Goal: Task Accomplishment & Management: Manage account settings

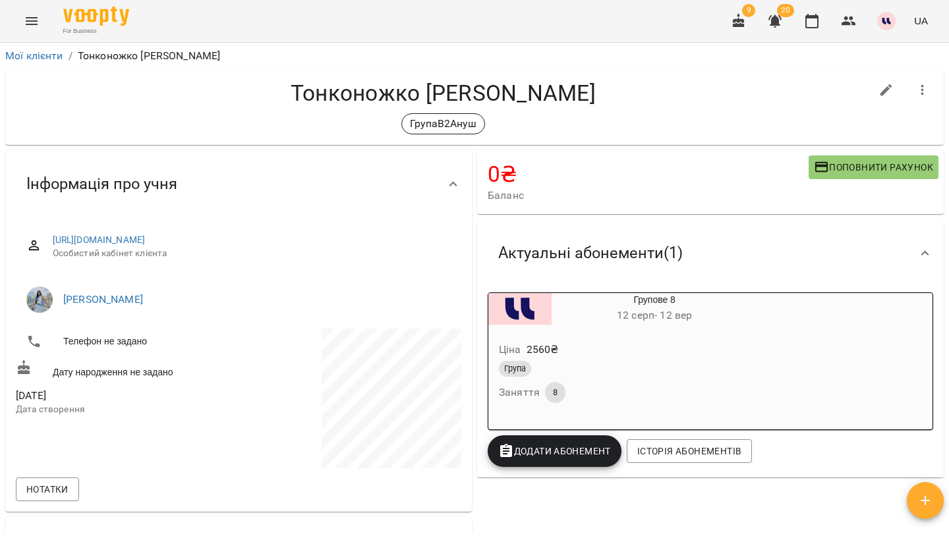
click at [780, 18] on icon "button" at bounding box center [775, 21] width 16 height 16
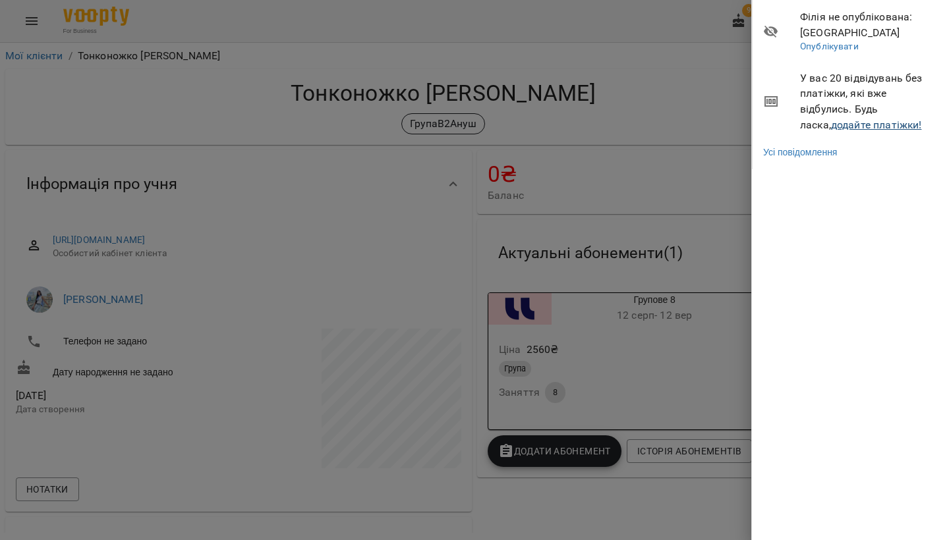
click at [831, 124] on link "додайте платіжки!" at bounding box center [876, 125] width 91 height 13
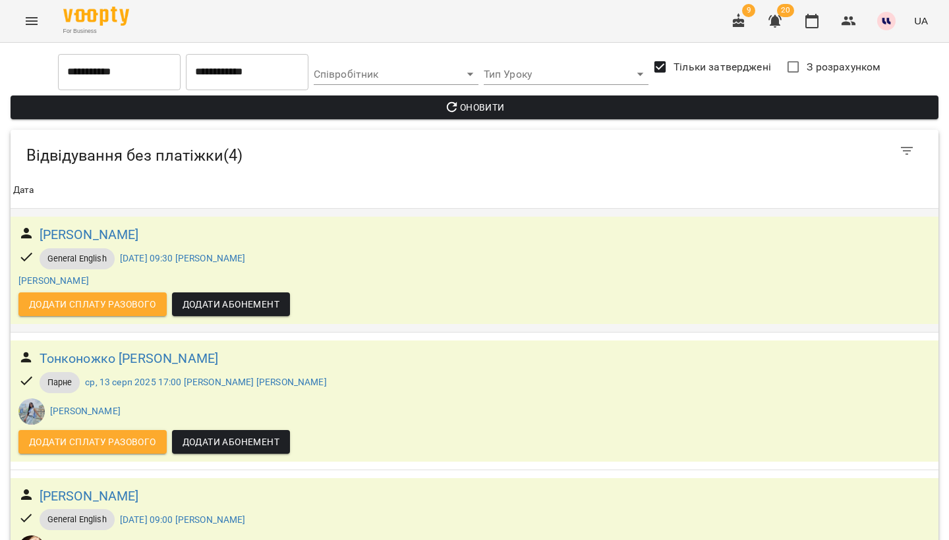
scroll to position [200, 0]
click at [129, 486] on h6 "Сафронова Юлія Ігорівна" at bounding box center [89, 496] width 99 height 20
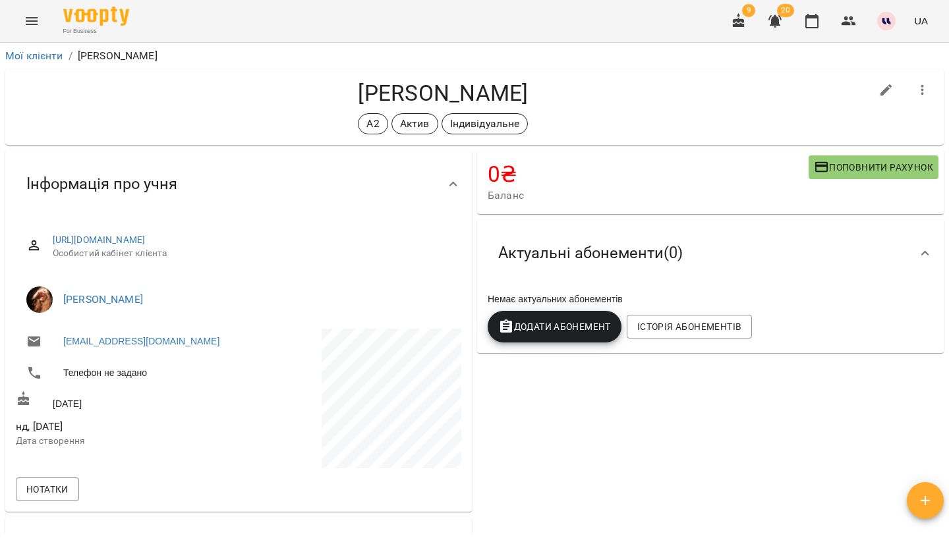
scroll to position [582, 0]
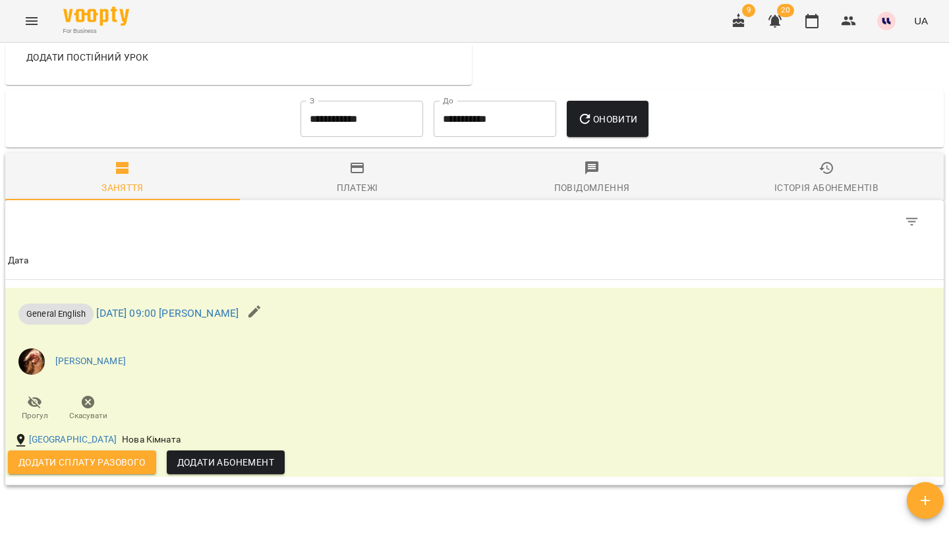
click at [825, 180] on div "Історія абонементів" at bounding box center [826, 188] width 104 height 16
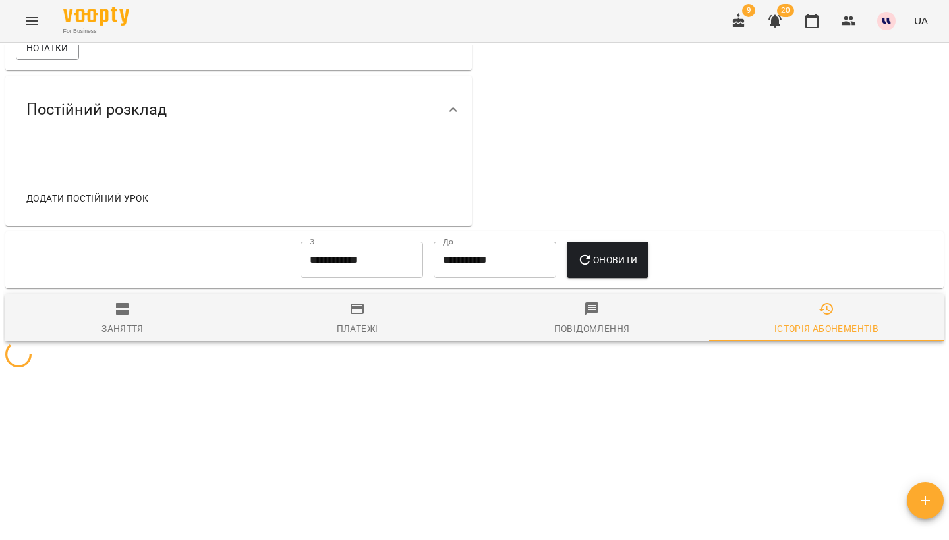
scroll to position [439, 0]
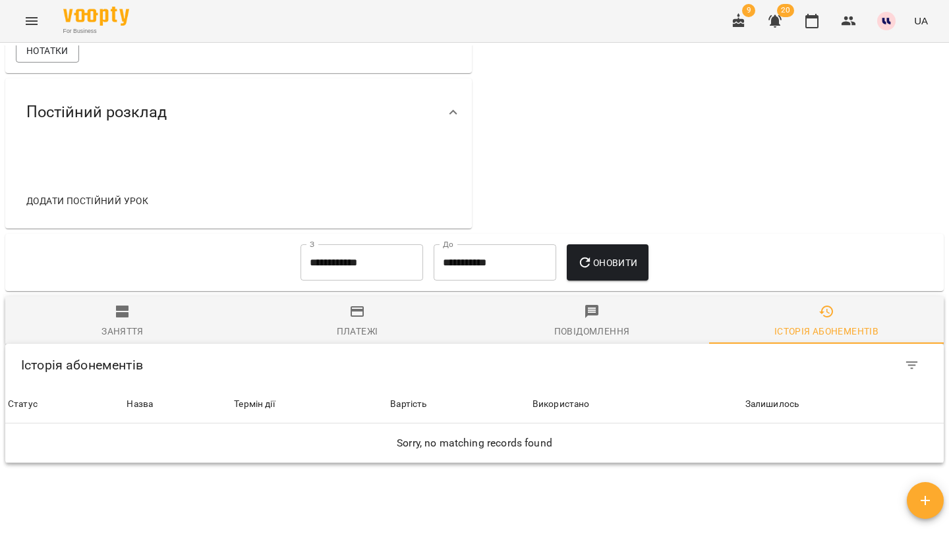
click at [330, 281] on div "**********" at bounding box center [361, 262] width 133 height 47
click at [332, 266] on input "**********" at bounding box center [361, 262] width 123 height 37
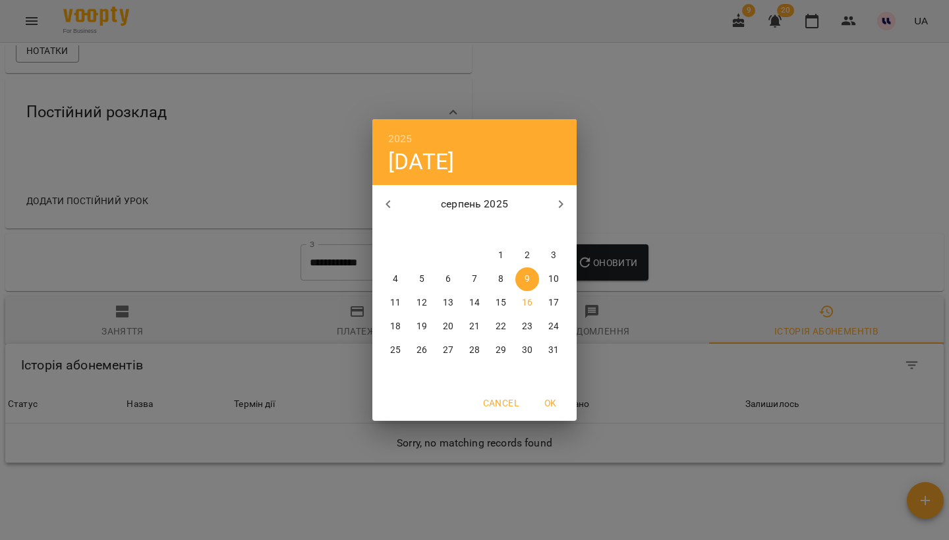
click at [391, 200] on icon "button" at bounding box center [388, 204] width 16 height 16
click at [419, 252] on p "1" at bounding box center [421, 255] width 5 height 13
type input "**********"
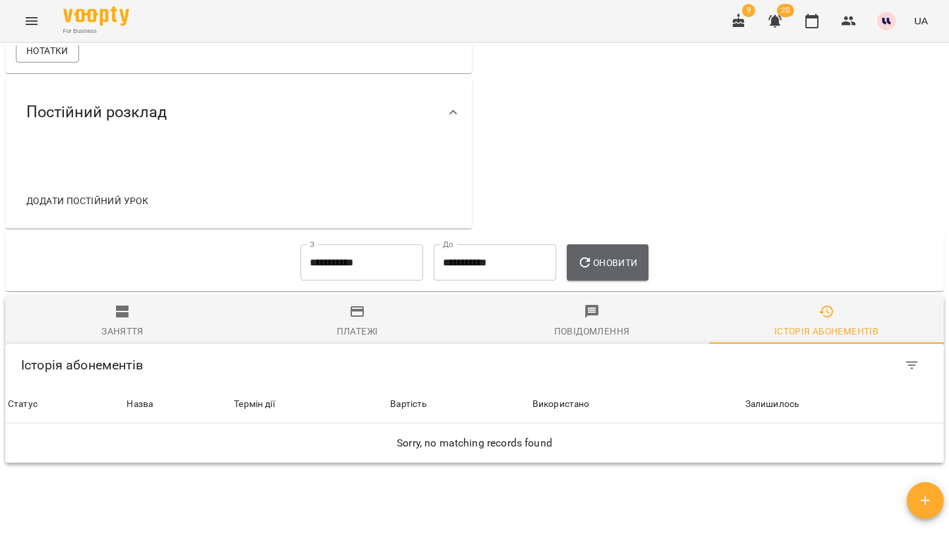
click at [613, 246] on button "Оновити" at bounding box center [607, 262] width 81 height 37
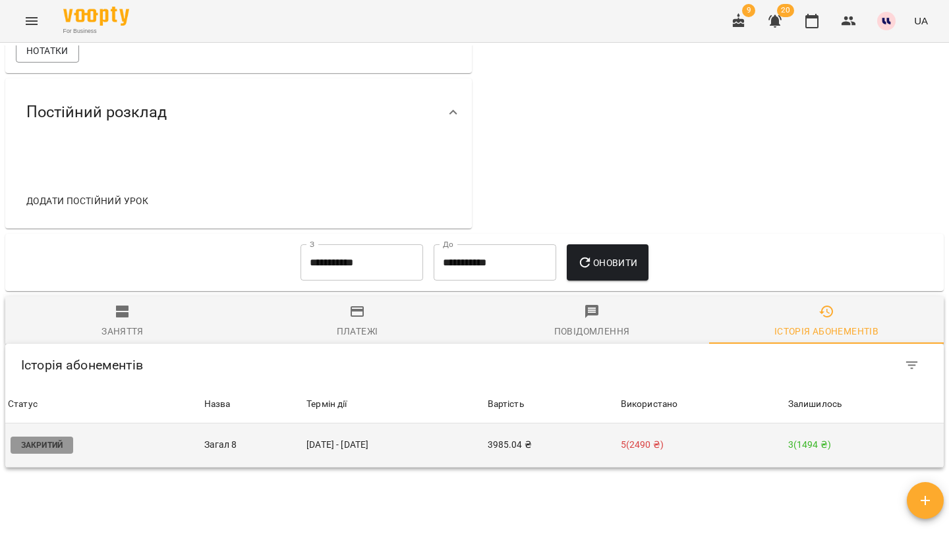
click at [538, 454] on td "3985.04 ₴" at bounding box center [551, 446] width 133 height 44
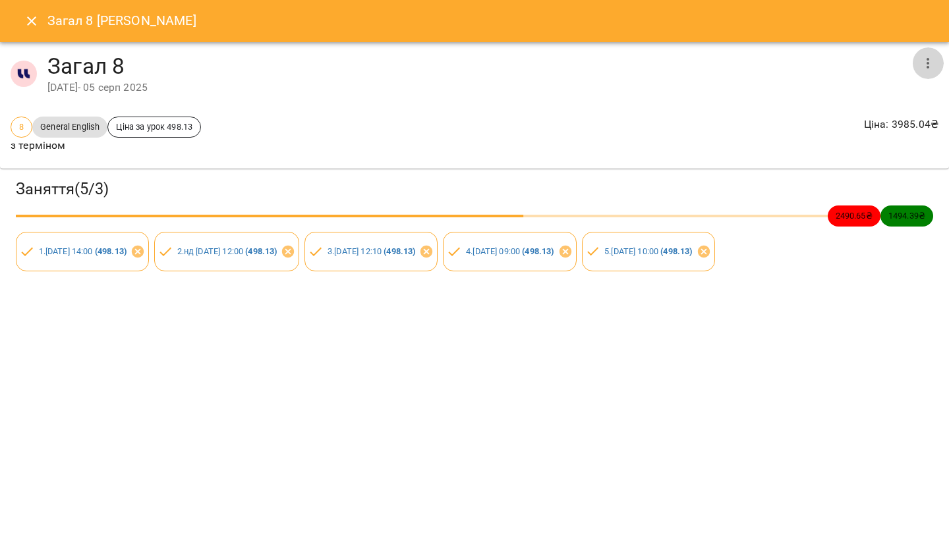
click at [928, 63] on icon "button" at bounding box center [927, 63] width 3 height 11
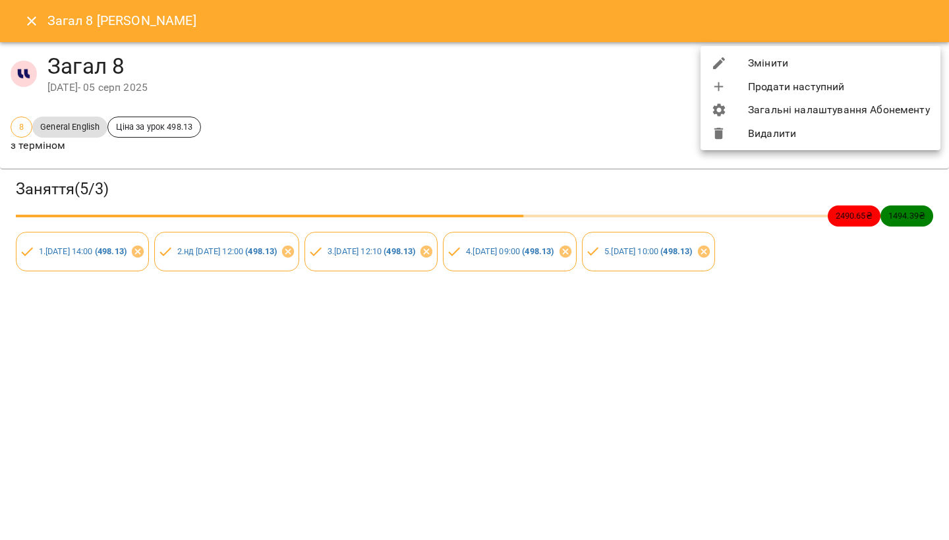
click at [817, 70] on li "Змінити" at bounding box center [820, 63] width 240 height 24
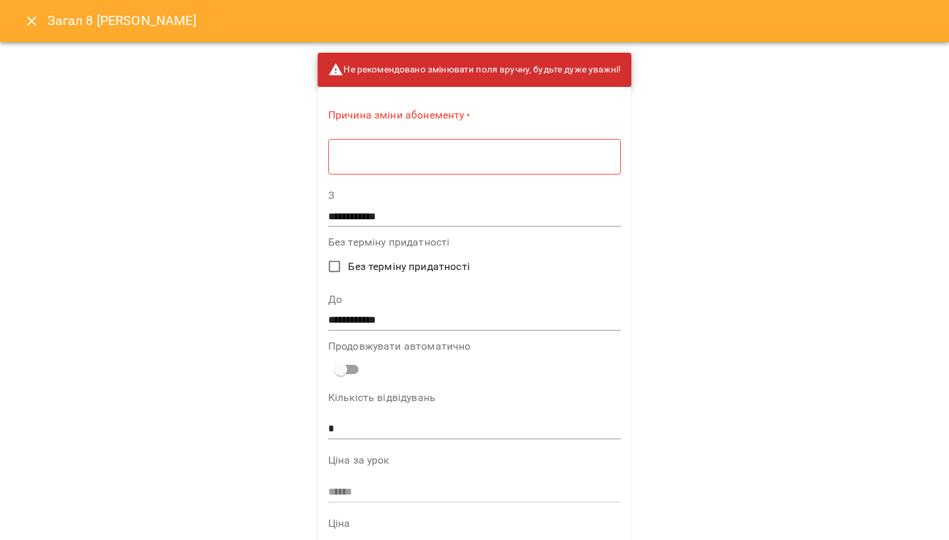
click at [570, 167] on div "* ​" at bounding box center [474, 156] width 293 height 36
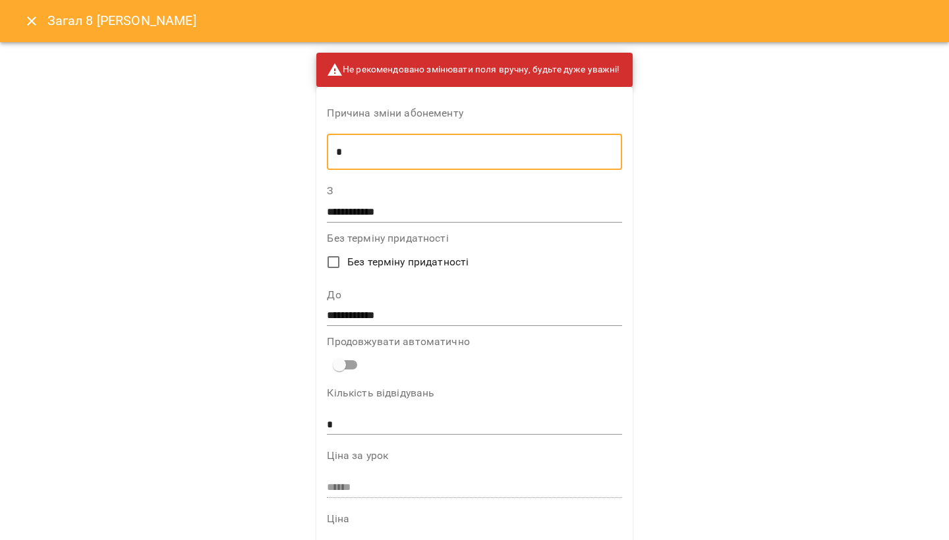
type textarea "*"
click at [445, 318] on input "**********" at bounding box center [474, 316] width 295 height 21
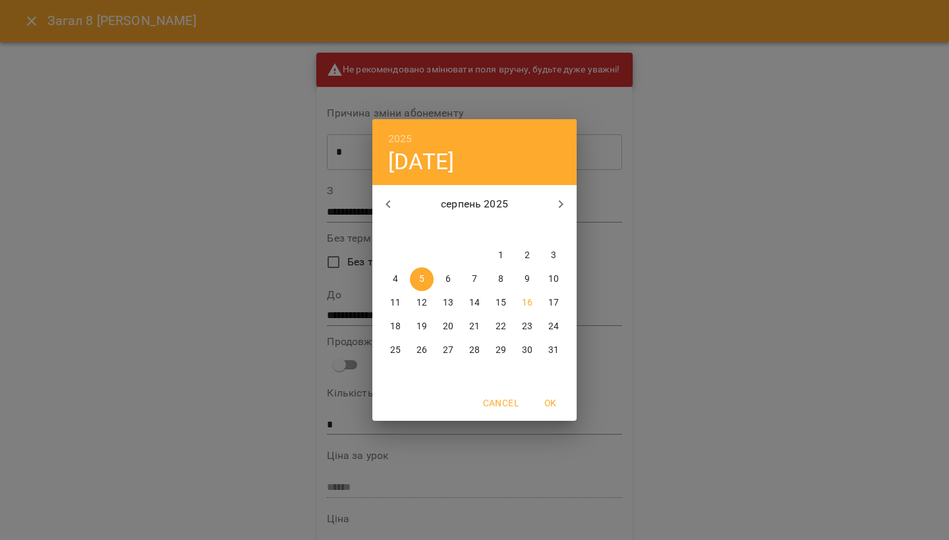
click at [553, 304] on p "17" at bounding box center [553, 302] width 11 height 13
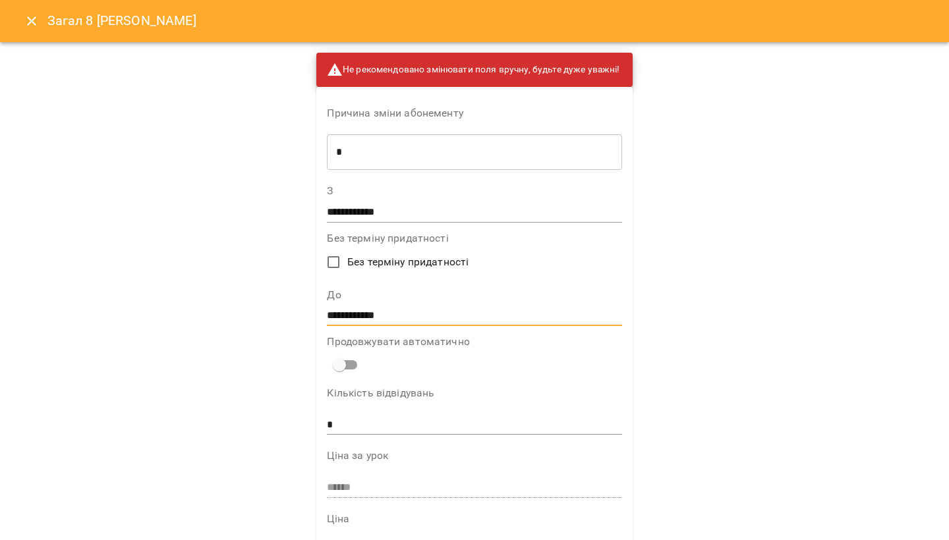
click at [517, 312] on input "**********" at bounding box center [474, 316] width 295 height 21
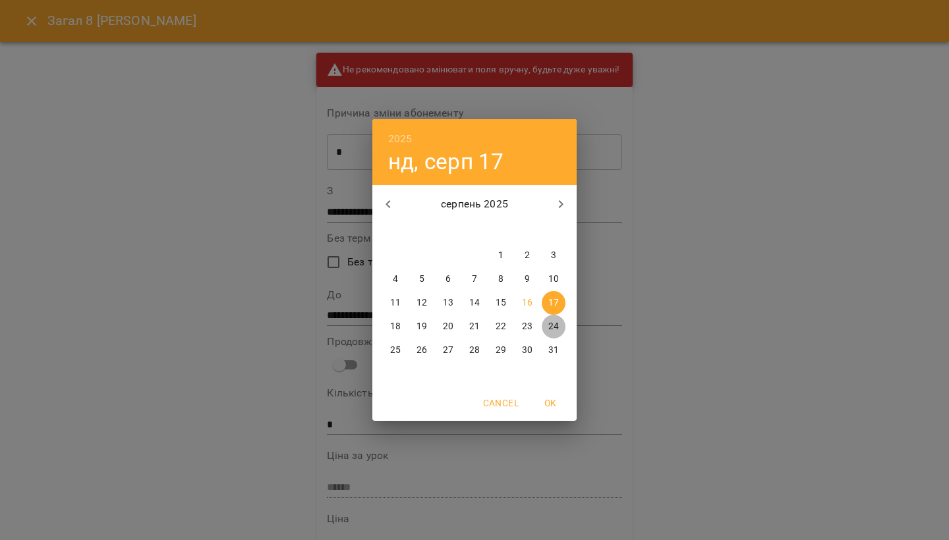
click at [547, 328] on span "24" at bounding box center [554, 326] width 24 height 13
type input "**********"
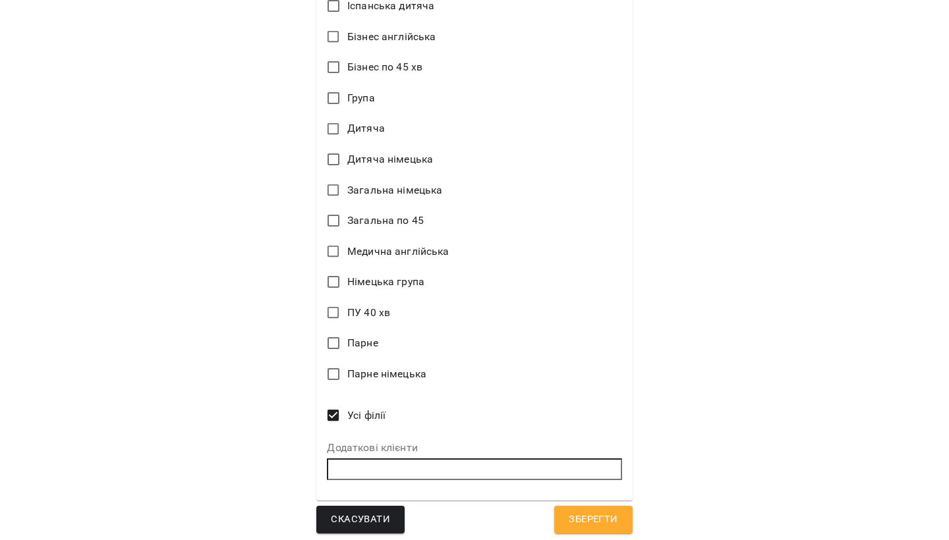
scroll to position [783, 0]
click at [613, 515] on span "Зберегти" at bounding box center [593, 521] width 49 height 17
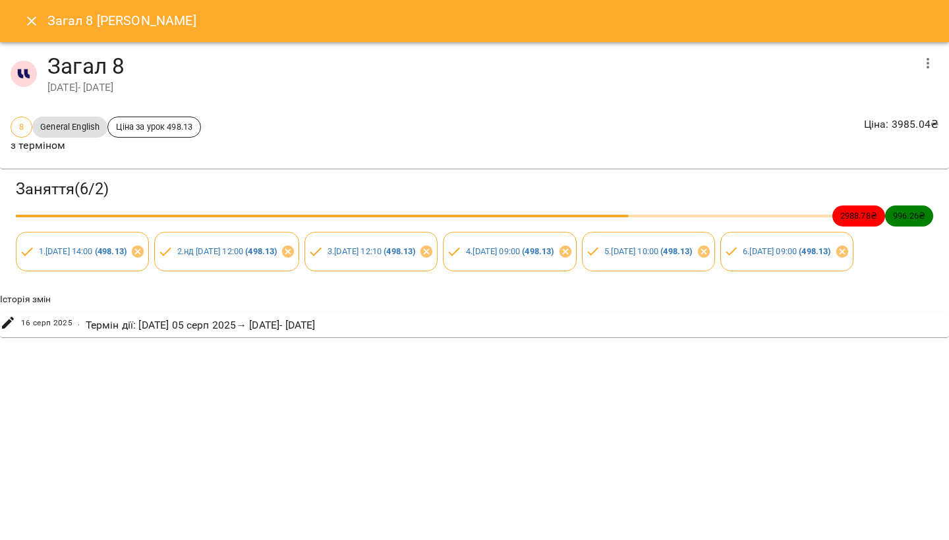
click at [40, 30] on button "Close" at bounding box center [32, 21] width 32 height 32
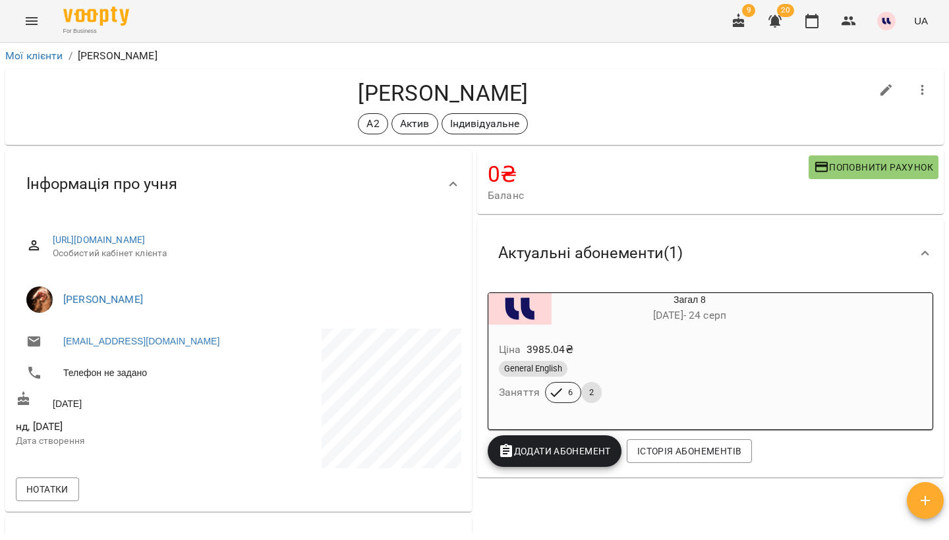
scroll to position [0, 0]
drag, startPoint x: 312, startPoint y: 94, endPoint x: 427, endPoint y: 92, distance: 114.7
click at [427, 92] on h4 "Сафронова Юлія Ігорівна" at bounding box center [443, 93] width 855 height 27
copy h4 "Сафронова"
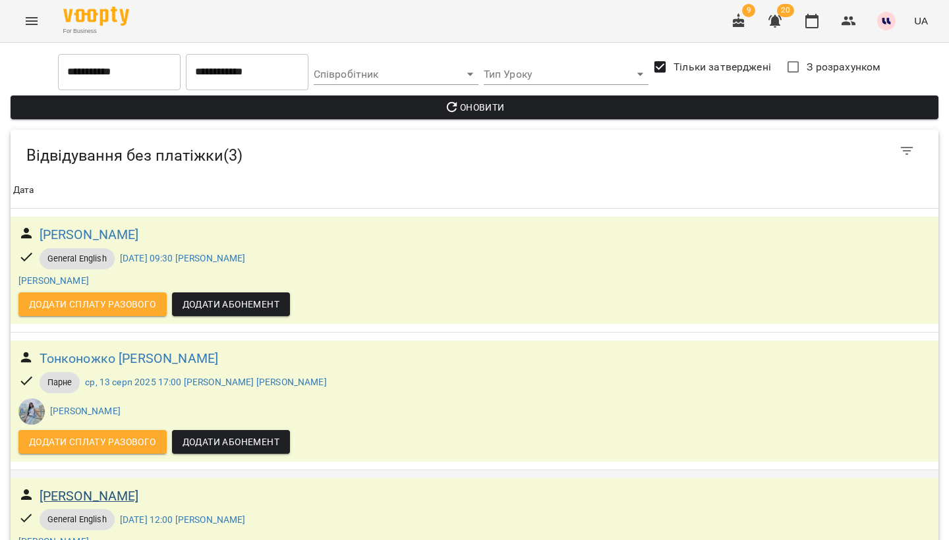
scroll to position [63, 0]
click at [139, 486] on h6 "Киященко Вікторія Вячеславівна" at bounding box center [89, 496] width 99 height 20
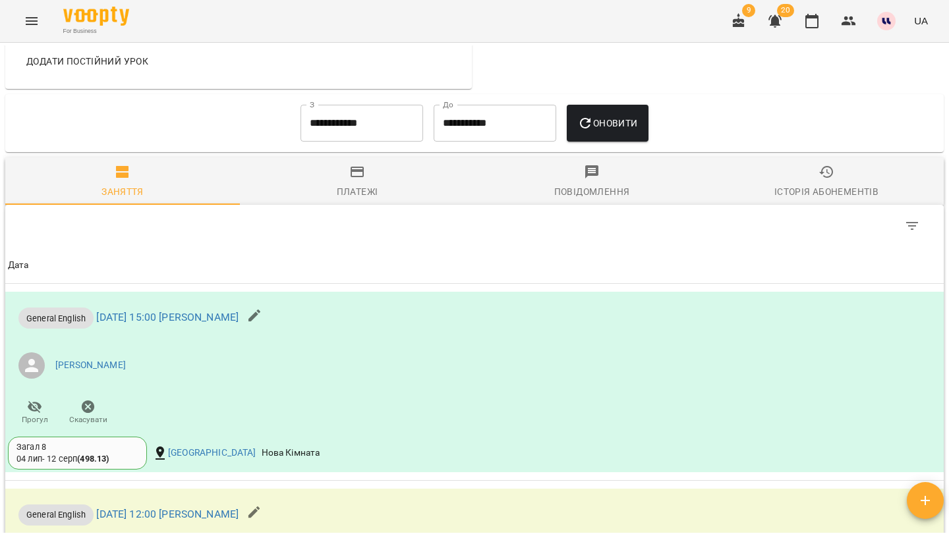
click at [800, 184] on span "Історія абонементів" at bounding box center [826, 182] width 219 height 36
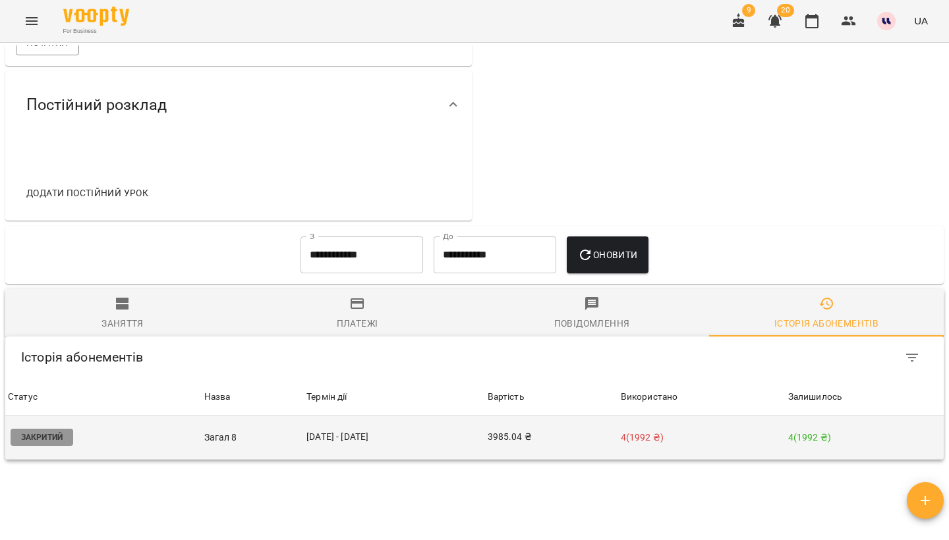
click at [536, 443] on td "3985.04 ₴" at bounding box center [551, 438] width 133 height 44
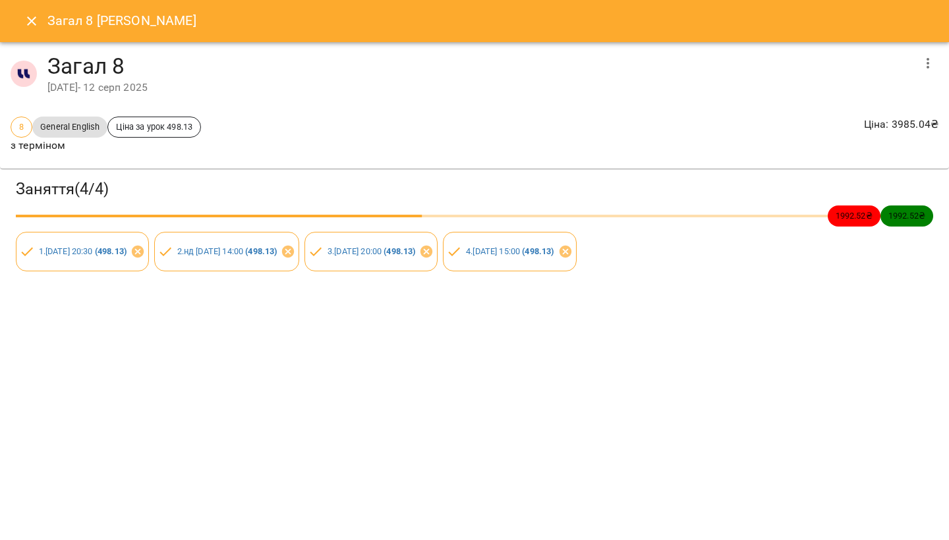
click at [28, 14] on icon "Close" at bounding box center [32, 21] width 16 height 16
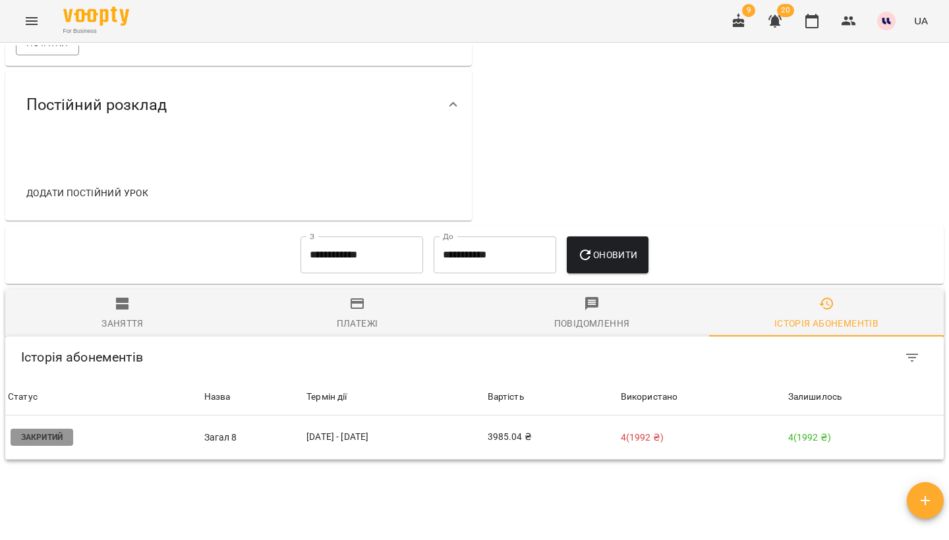
click at [338, 250] on input "**********" at bounding box center [361, 255] width 123 height 37
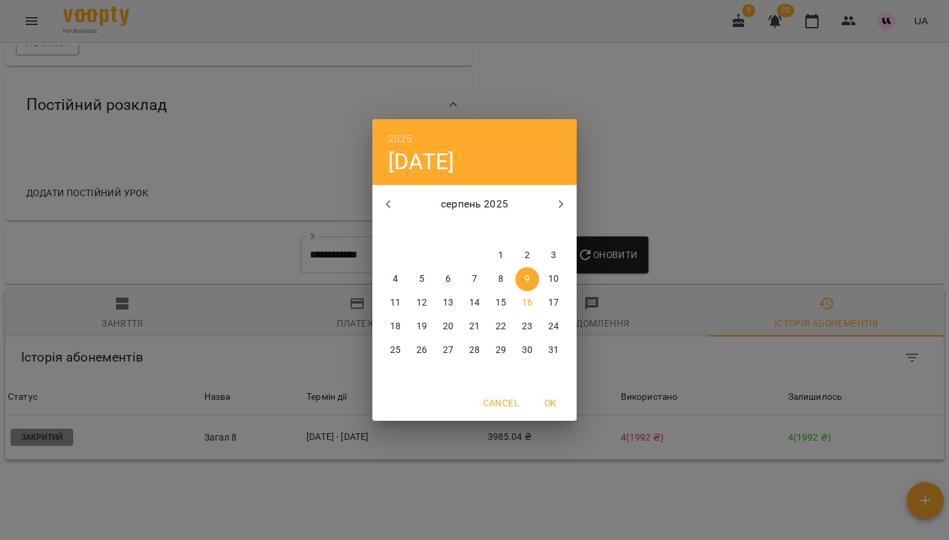
click at [743, 459] on div "2025 сб, серп 9 серпень 2025 пн вт ср чт пт сб нд 28 29 30 31 1 2 3 4 5 6 7 8 9…" at bounding box center [474, 270] width 949 height 540
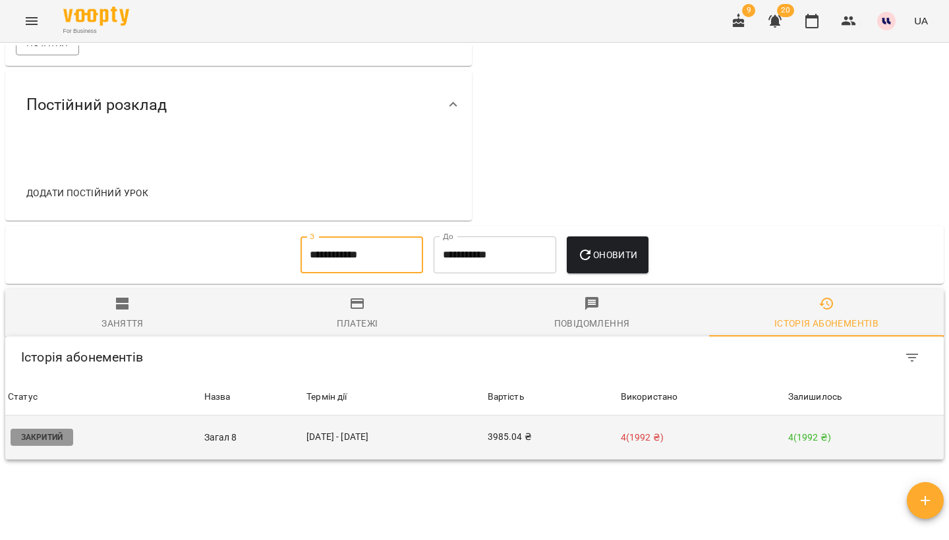
click at [660, 436] on p "4 ( 1992 ₴ )" at bounding box center [702, 438] width 162 height 14
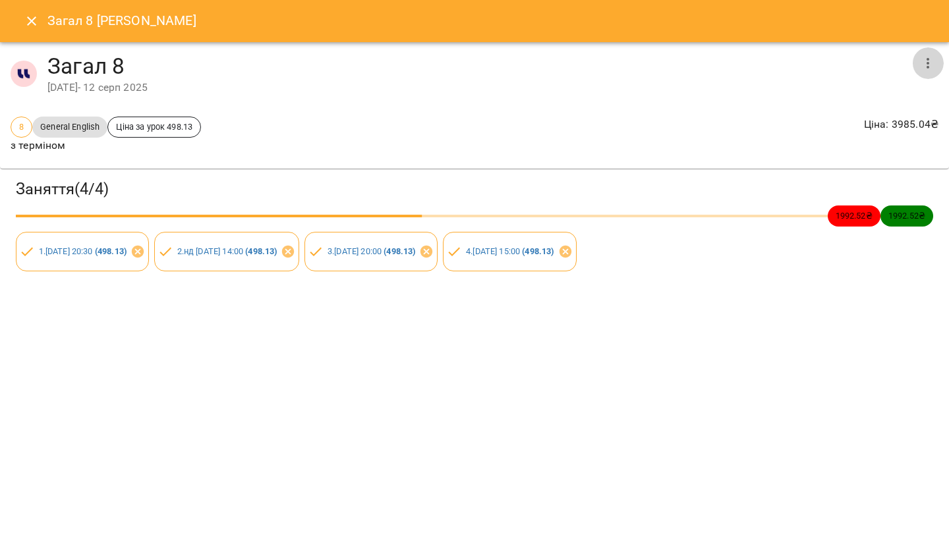
click at [923, 59] on icon "button" at bounding box center [928, 63] width 16 height 16
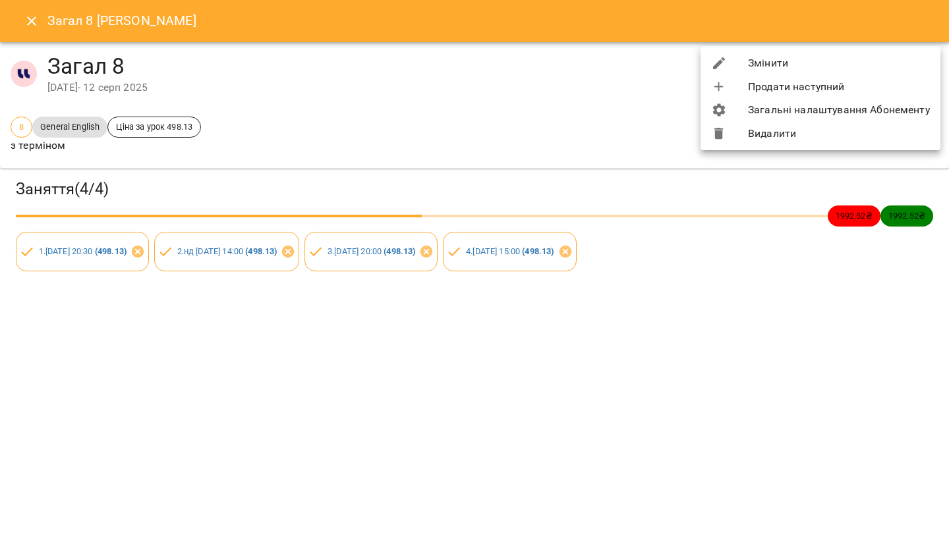
click at [805, 63] on li "Змінити" at bounding box center [820, 63] width 240 height 24
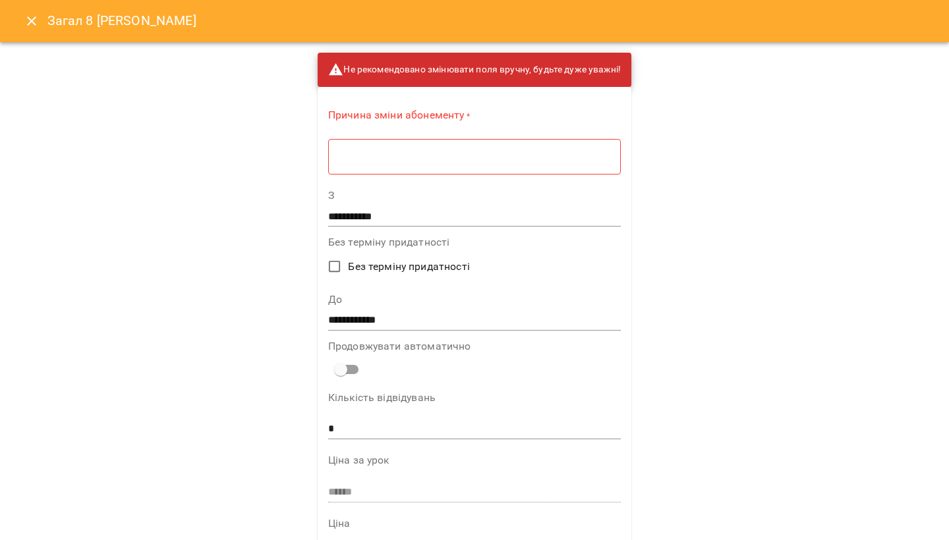
click at [559, 163] on div "* ​" at bounding box center [474, 156] width 293 height 36
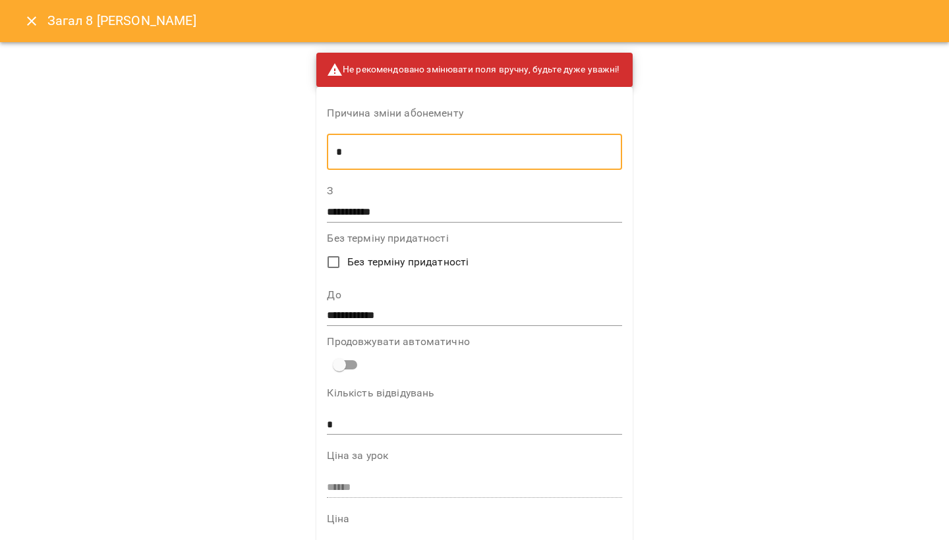
type textarea "*"
click at [380, 318] on input "**********" at bounding box center [474, 316] width 295 height 21
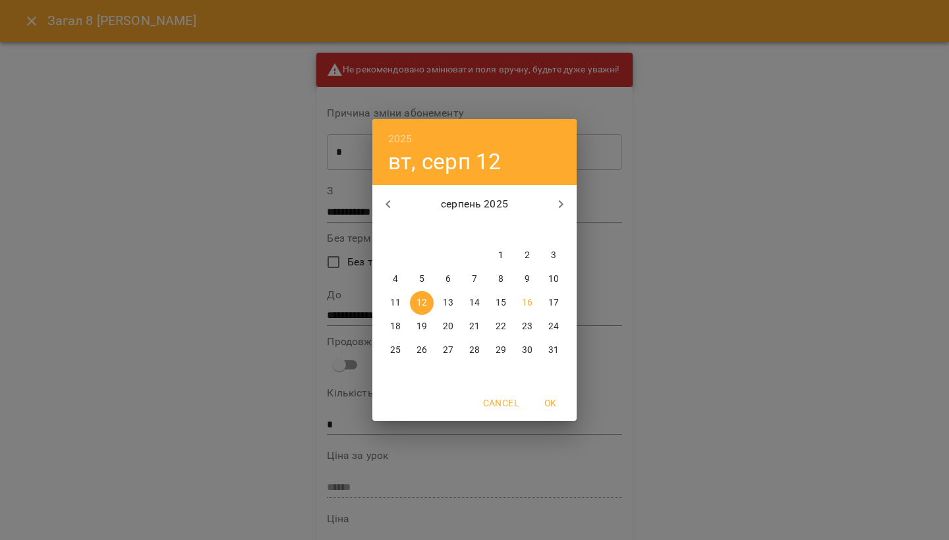
click at [553, 327] on p "24" at bounding box center [553, 326] width 11 height 13
type input "**********"
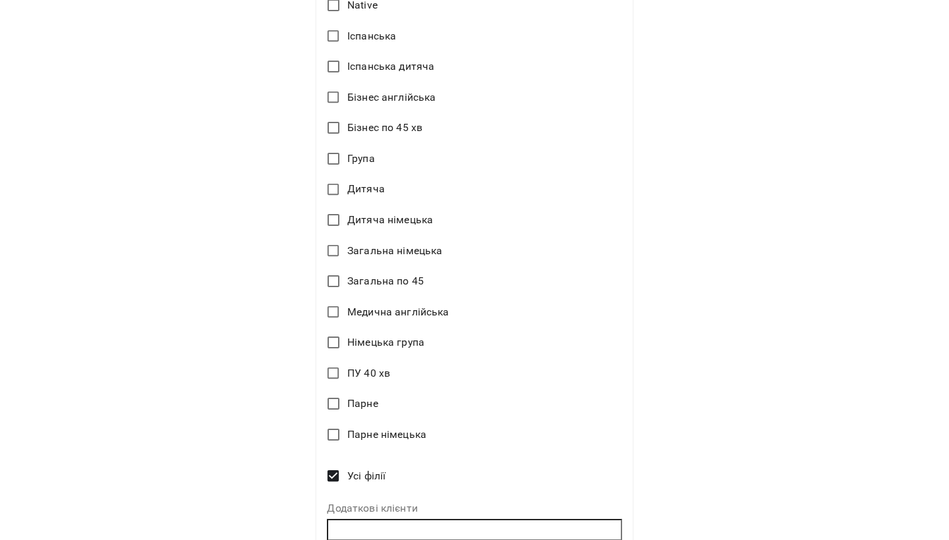
scroll to position [777, 0]
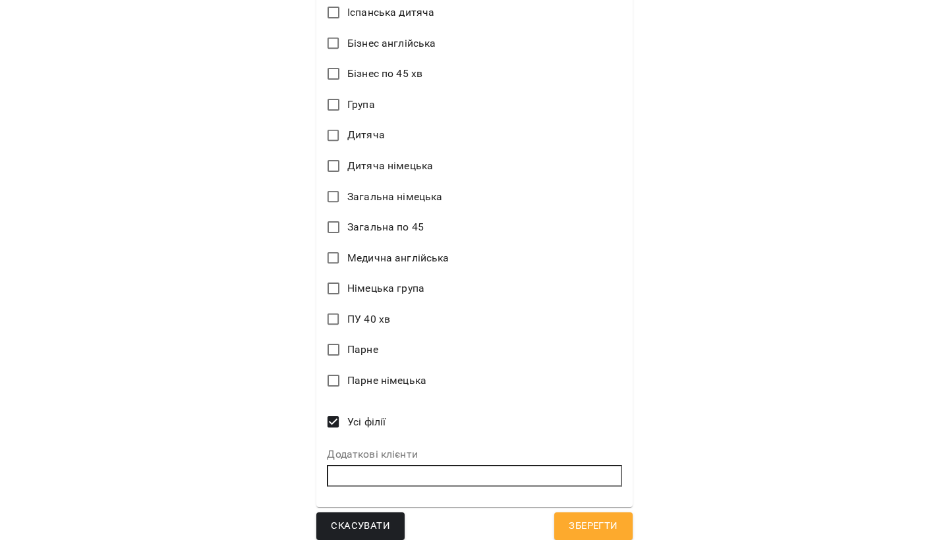
click at [602, 518] on span "Зберегти" at bounding box center [593, 526] width 49 height 17
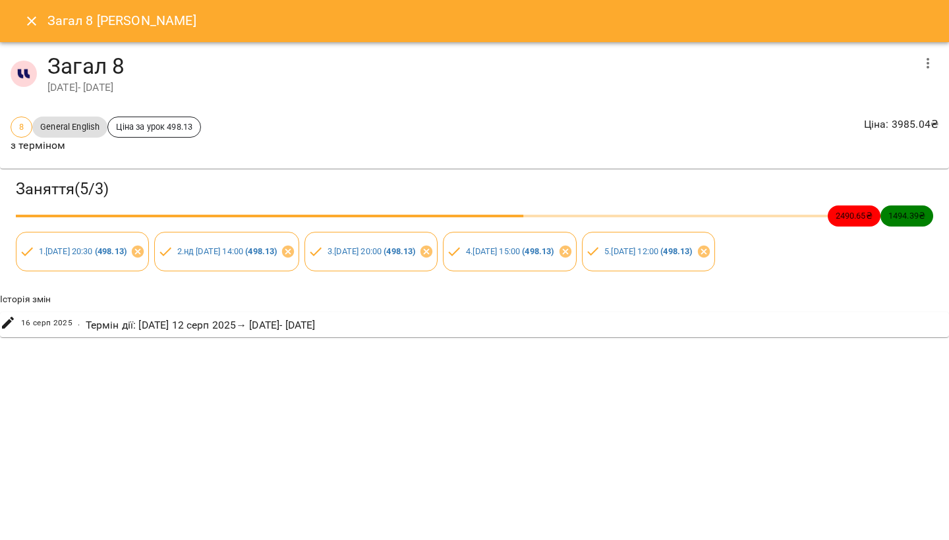
click at [26, 22] on icon "Close" at bounding box center [32, 21] width 16 height 16
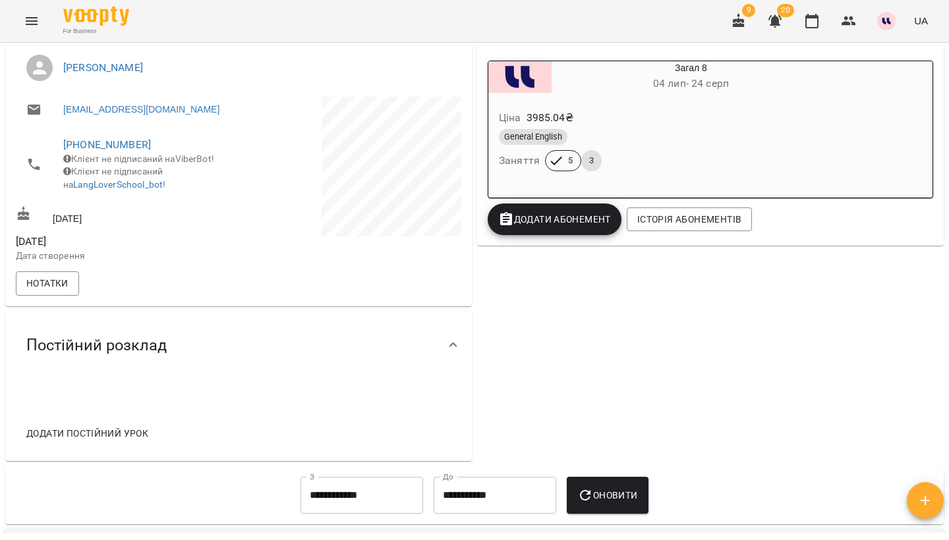
scroll to position [0, 0]
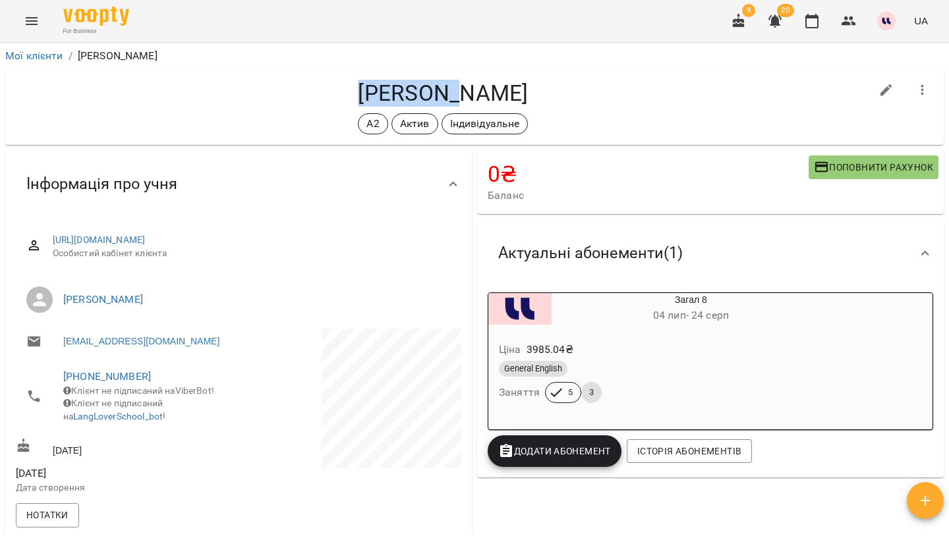
drag, startPoint x: 271, startPoint y: 94, endPoint x: 379, endPoint y: 94, distance: 108.7
click at [379, 94] on h4 "Киященко Вікторія Вячеславівна" at bounding box center [443, 93] width 855 height 27
copy h4 "Киященко"
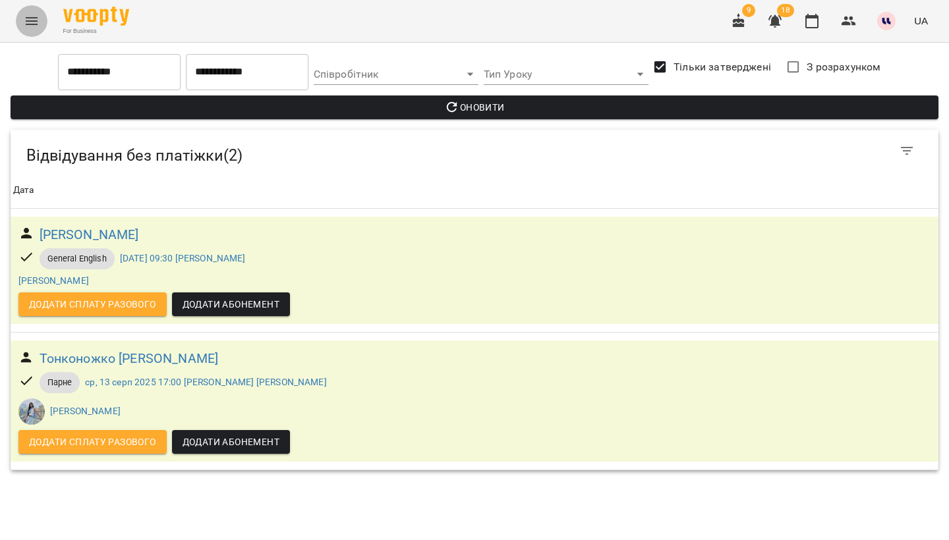
click at [36, 18] on icon "Menu" at bounding box center [32, 21] width 12 height 8
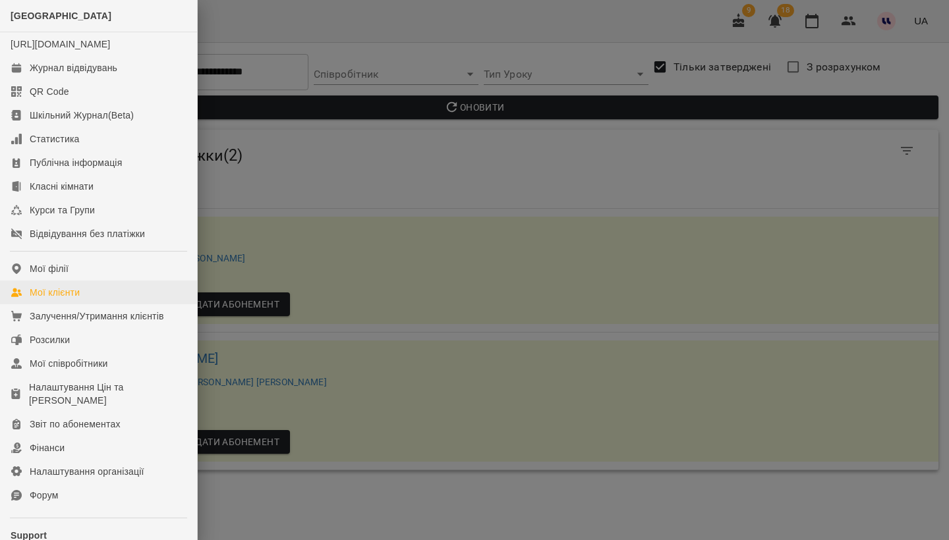
click at [65, 299] on div "Мої клієнти" at bounding box center [55, 292] width 50 height 13
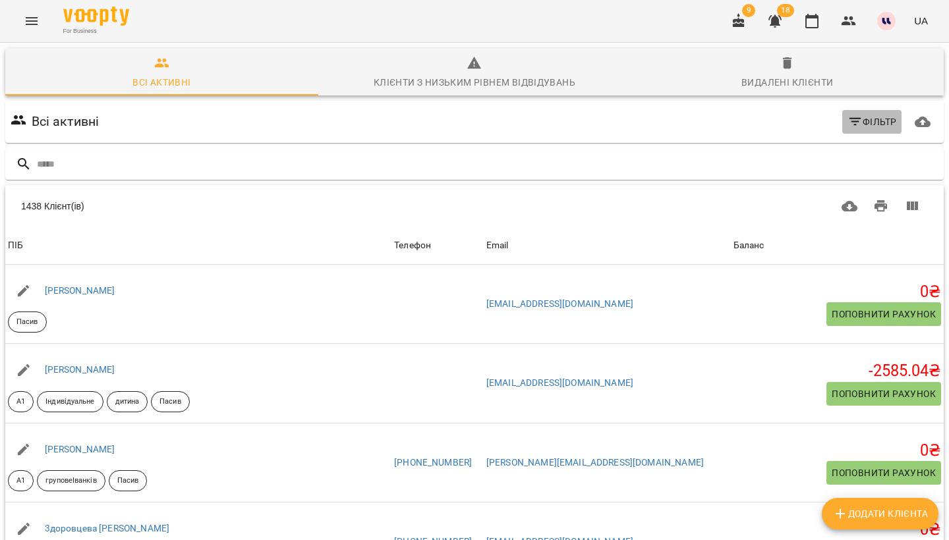
click at [876, 123] on span "Фільтр" at bounding box center [871, 122] width 49 height 16
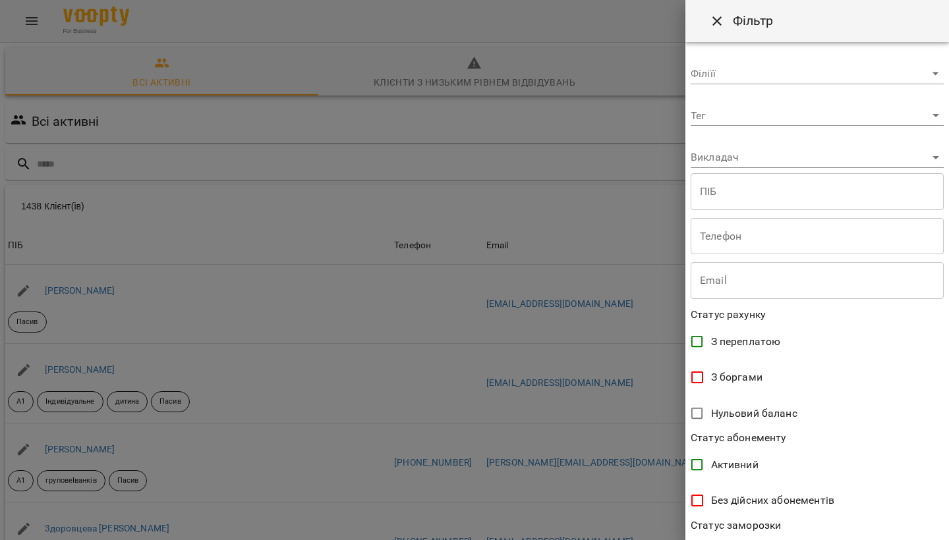
click at [40, 29] on div at bounding box center [474, 270] width 949 height 540
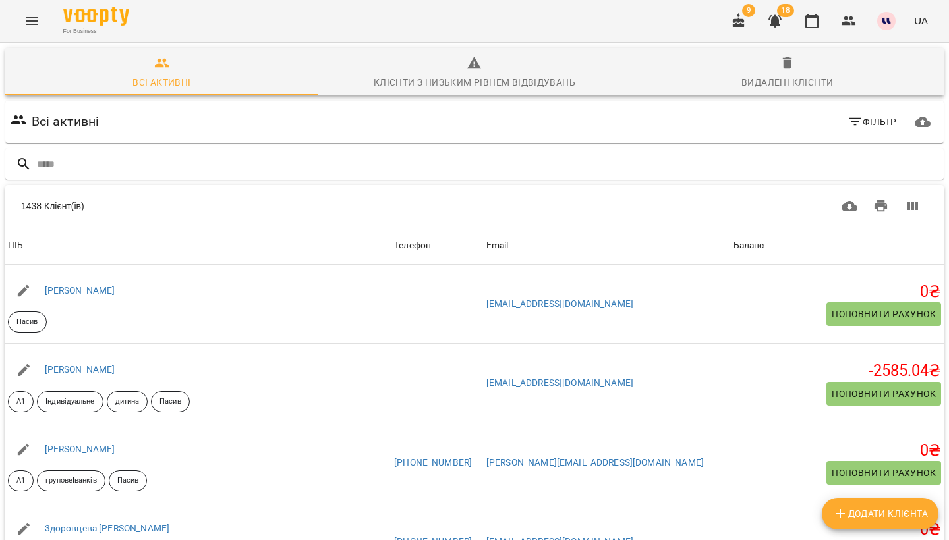
click at [34, 22] on icon "Menu" at bounding box center [32, 21] width 16 height 16
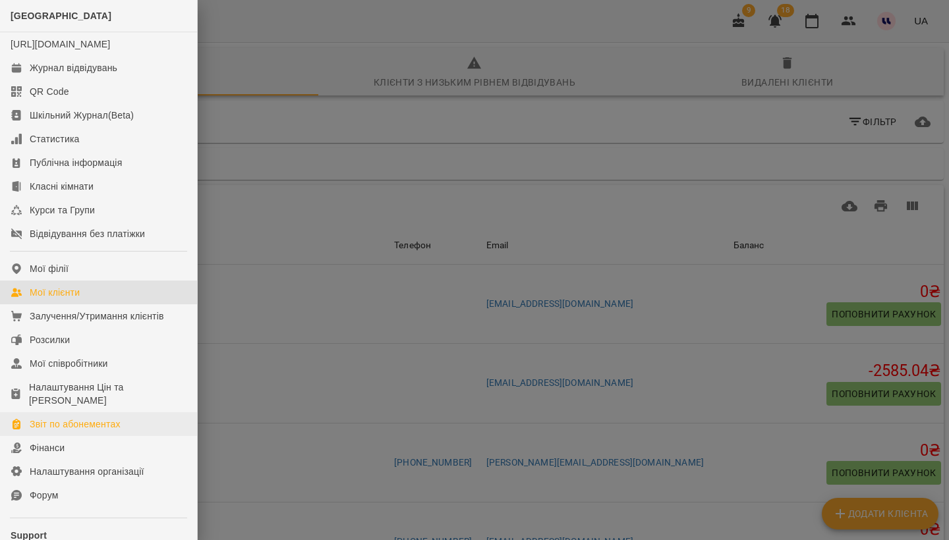
click at [65, 431] on div "Звіт по абонементах" at bounding box center [75, 424] width 91 height 13
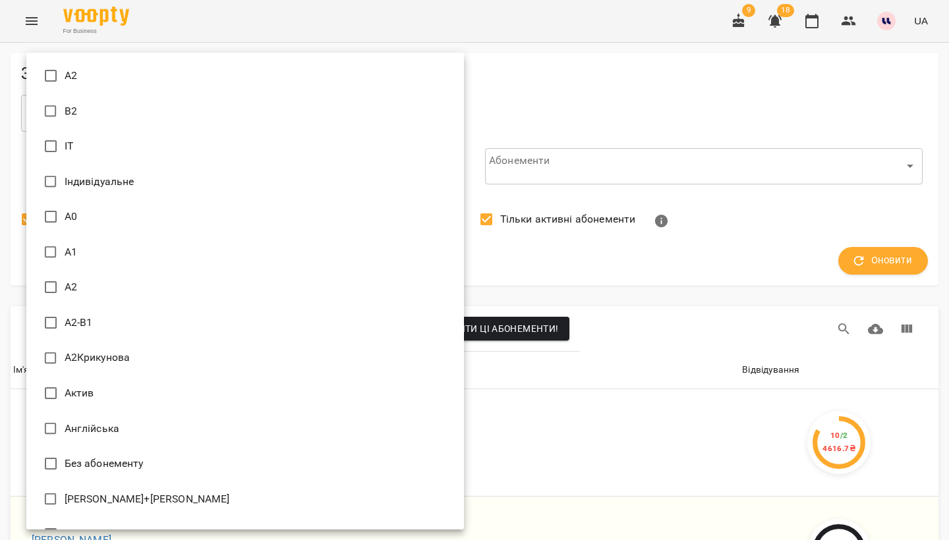
click at [192, 391] on li "Актив" at bounding box center [244, 394] width 437 height 36
type input "*****"
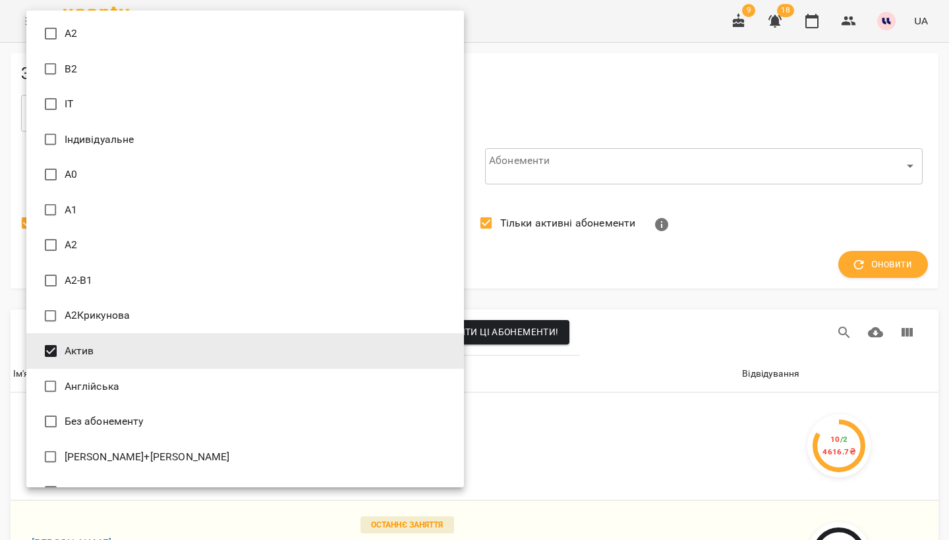
click at [668, 76] on div at bounding box center [474, 270] width 949 height 540
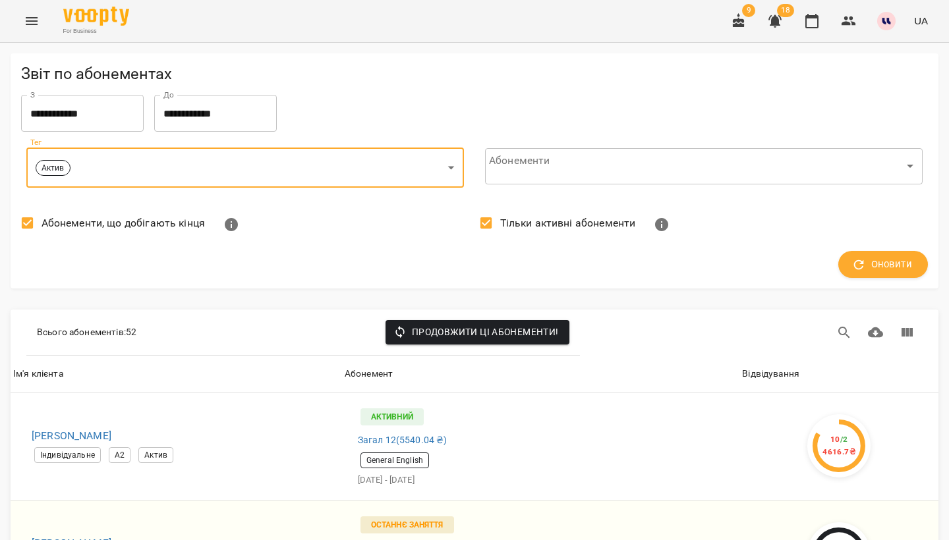
click at [881, 281] on div "Оновити" at bounding box center [474, 265] width 917 height 38
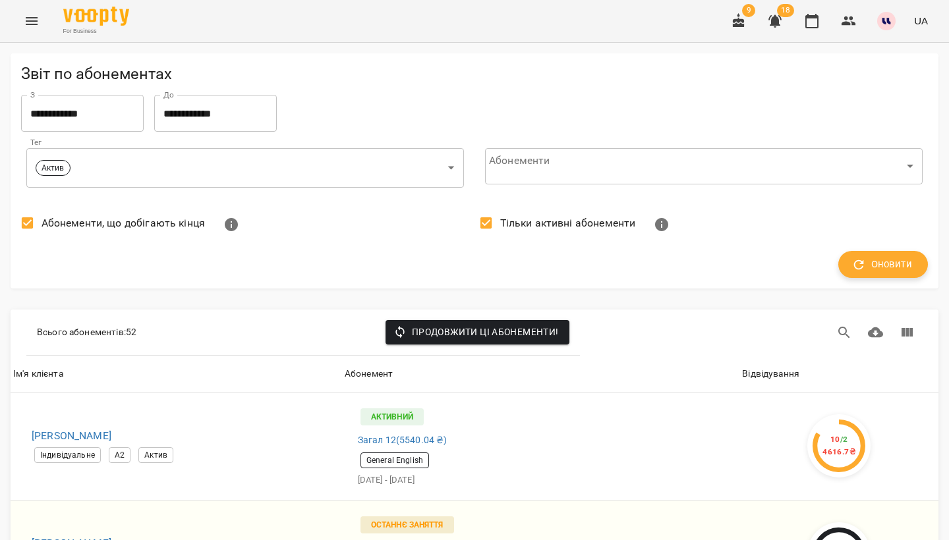
click at [876, 271] on span "Оновити" at bounding box center [883, 264] width 58 height 17
click at [774, 372] on div "Відвідування" at bounding box center [770, 374] width 57 height 16
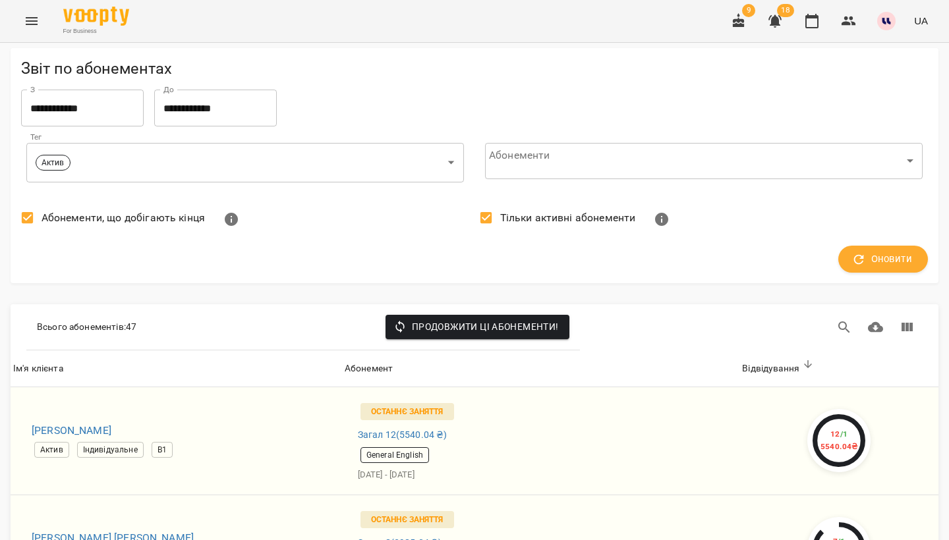
scroll to position [152, 0]
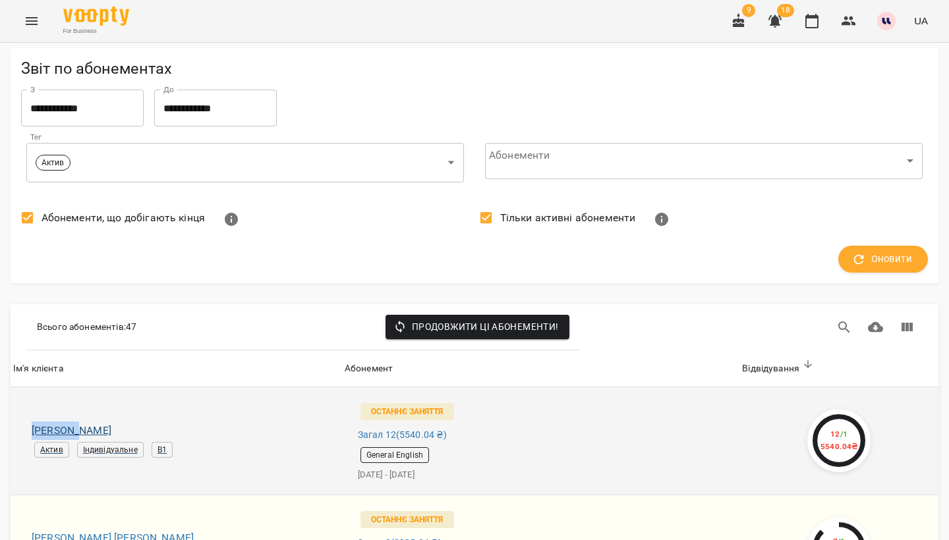
drag, startPoint x: 14, startPoint y: 282, endPoint x: 78, endPoint y: 284, distance: 63.9
click at [78, 387] on td "Сидорчук Олена Валеріївна Актив Індивідуальне В1" at bounding box center [176, 440] width 331 height 107
copy h6 "Сидорчук"
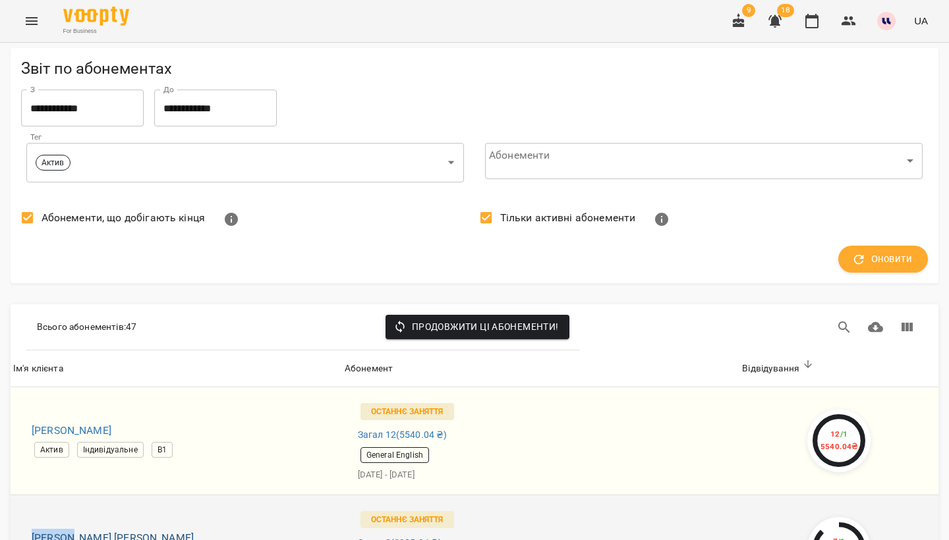
drag, startPoint x: 20, startPoint y: 388, endPoint x: 72, endPoint y: 391, distance: 51.5
click at [72, 495] on td "Наріжна Дар'я Ігорівна Актив Індивідуальне В2" at bounding box center [176, 549] width 331 height 108
copy h6 "Наріжна"
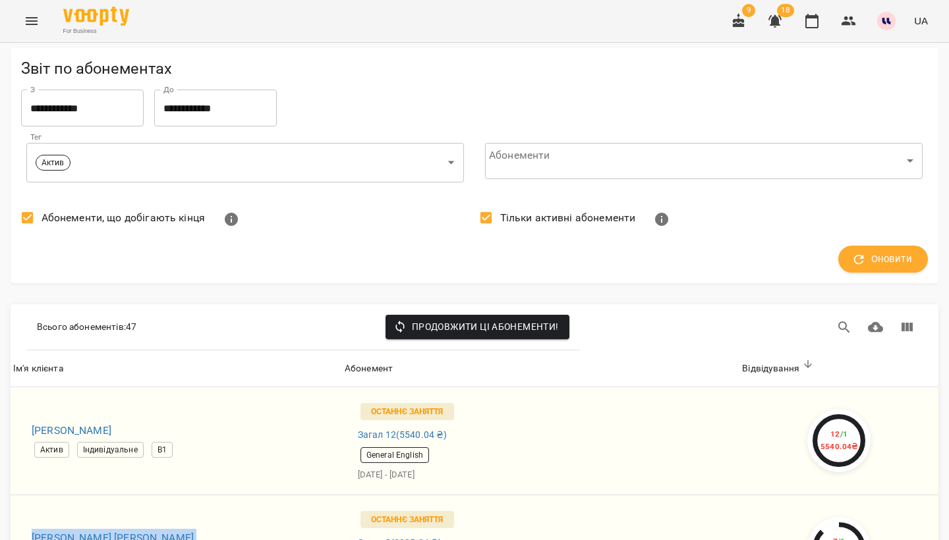
drag, startPoint x: 23, startPoint y: 355, endPoint x: 50, endPoint y: 355, distance: 27.0
drag, startPoint x: 24, startPoint y: 225, endPoint x: 52, endPoint y: 225, distance: 27.7
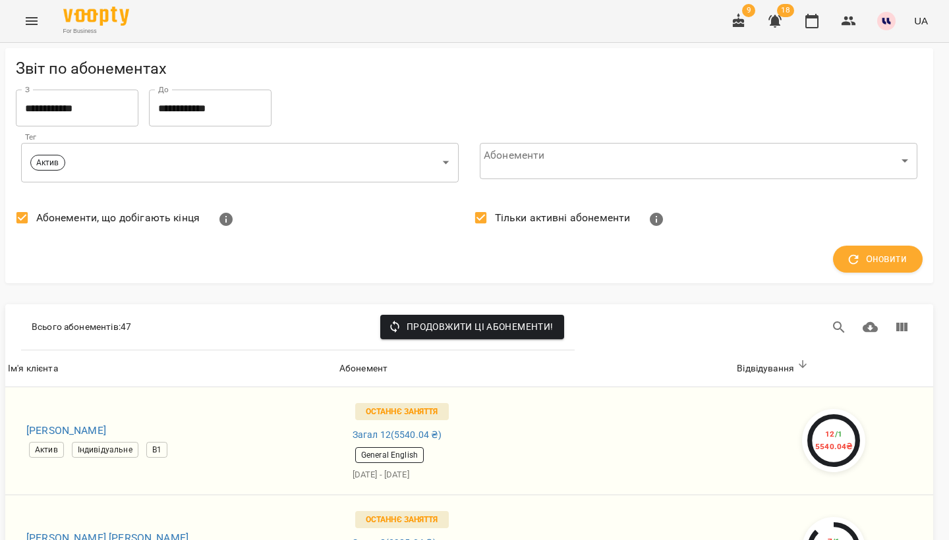
scroll to position [2144, 5]
click at [375, 361] on div "Абонемент" at bounding box center [363, 369] width 48 height 16
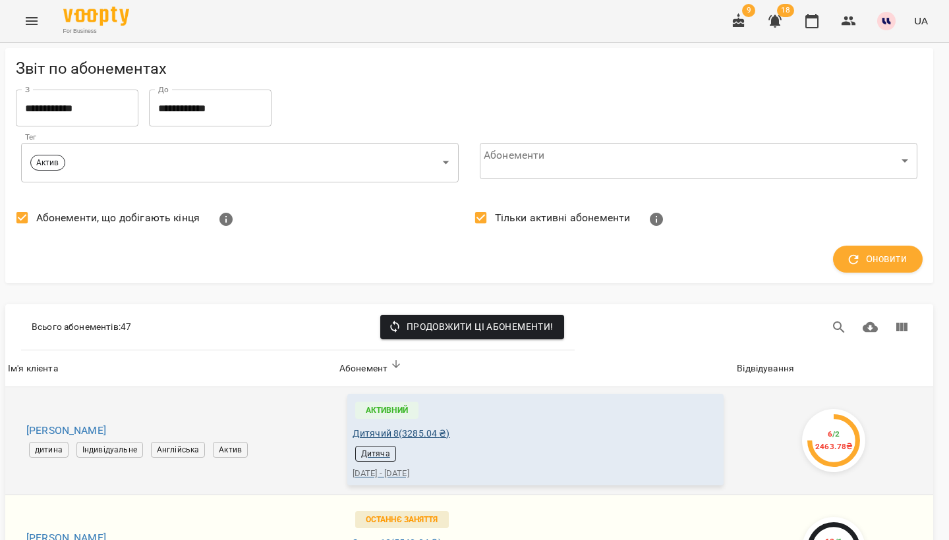
scroll to position [118, 5]
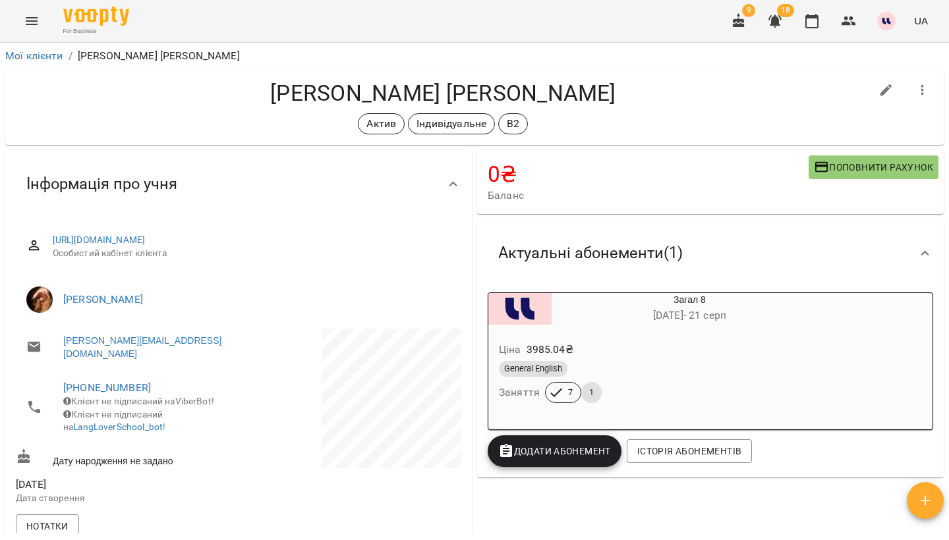
click at [642, 343] on div "Ціна 3985.04 ₴" at bounding box center [657, 350] width 323 height 24
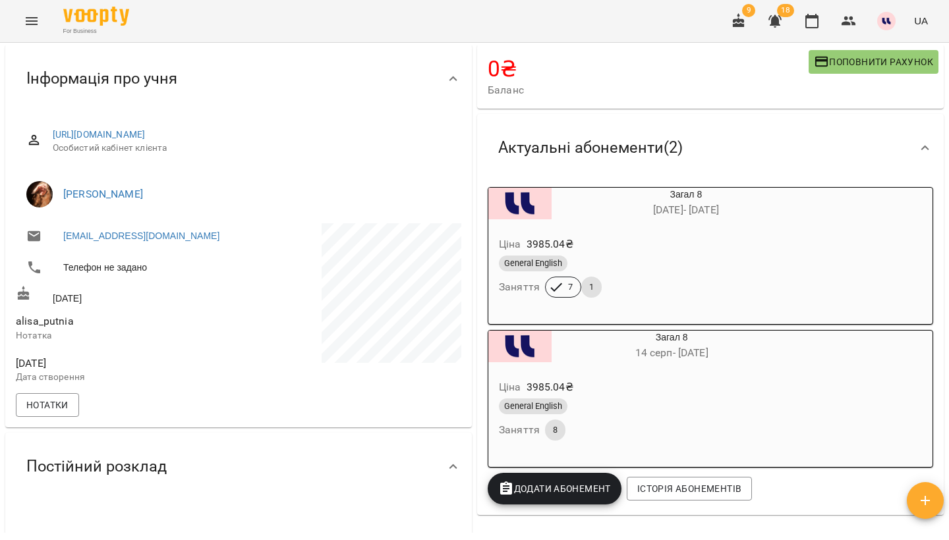
scroll to position [105, 0]
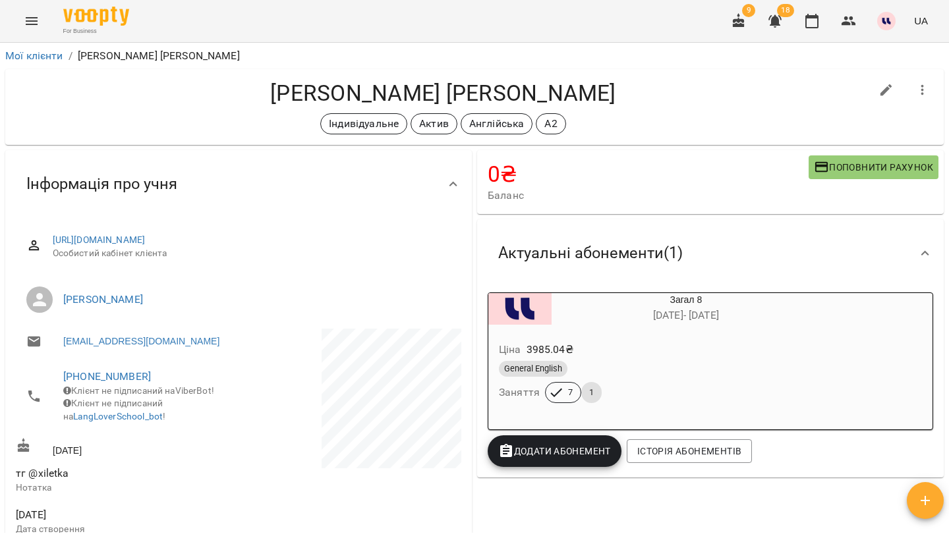
click at [701, 354] on div "Ціна 3985.04 ₴" at bounding box center [654, 350] width 316 height 24
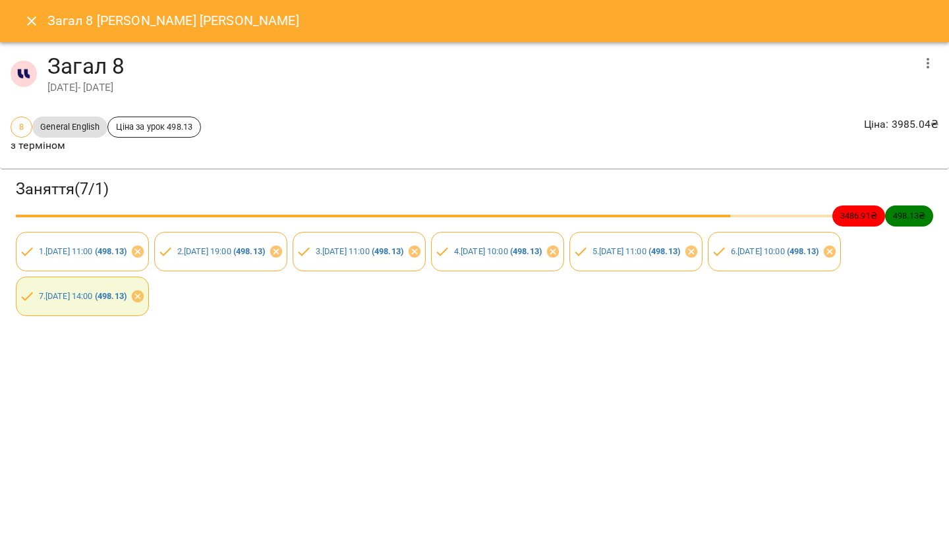
click at [32, 22] on icon "Close" at bounding box center [31, 20] width 9 height 9
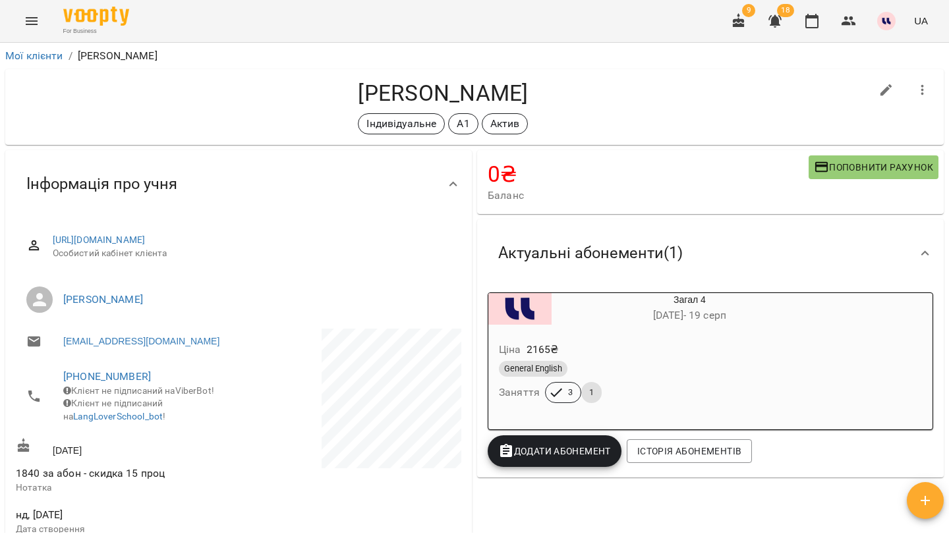
click at [650, 331] on div "Ціна 2165 ₴ General English Заняття 3 1" at bounding box center [657, 375] width 339 height 90
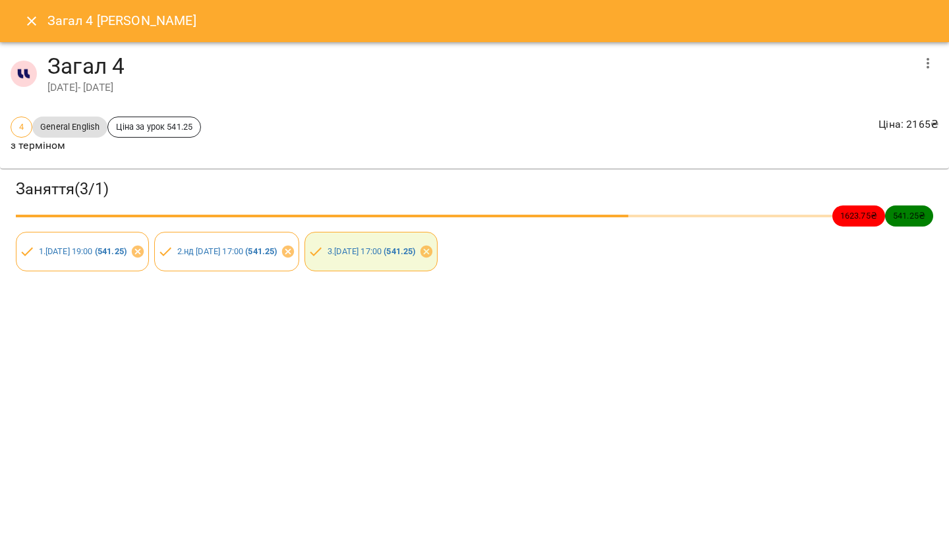
click at [33, 24] on icon "Close" at bounding box center [32, 21] width 16 height 16
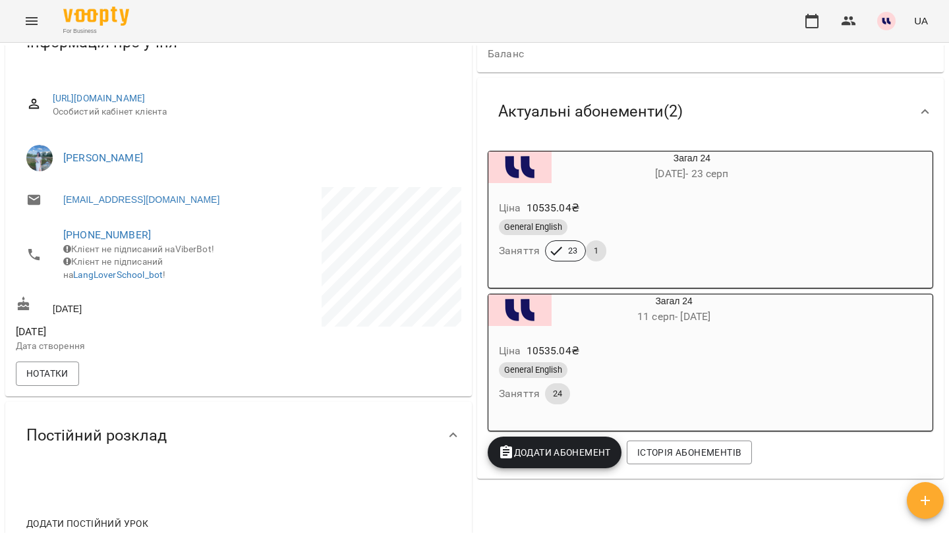
scroll to position [144, 0]
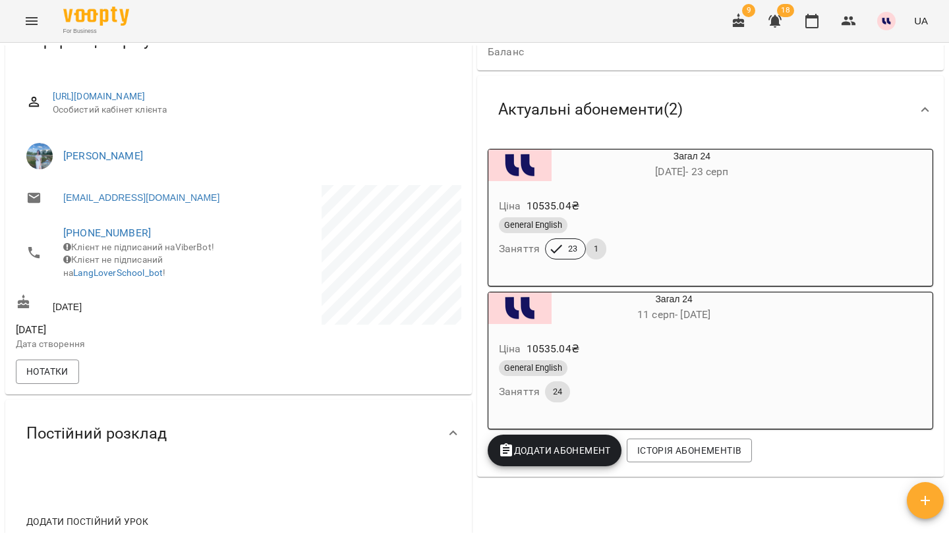
click at [725, 232] on div "General English" at bounding box center [660, 225] width 323 height 16
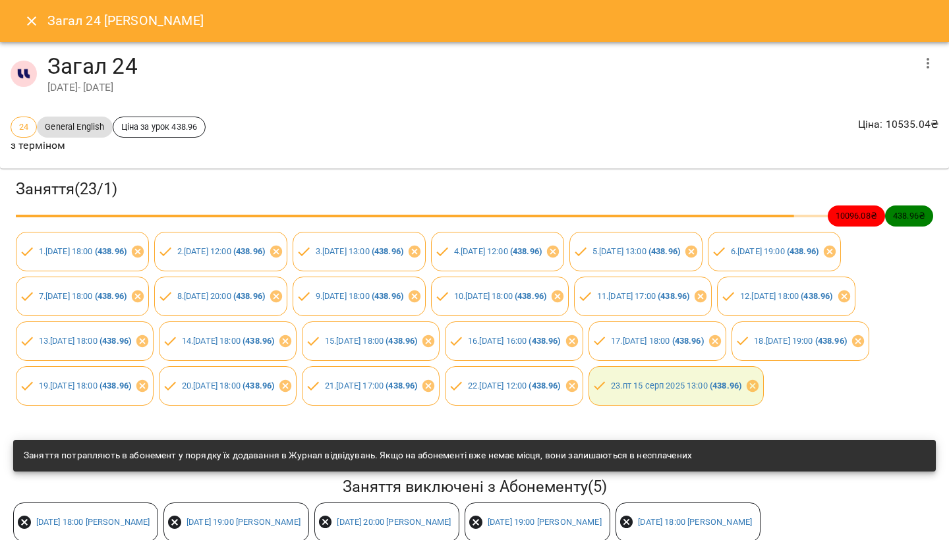
click at [37, 27] on icon "Close" at bounding box center [32, 21] width 16 height 16
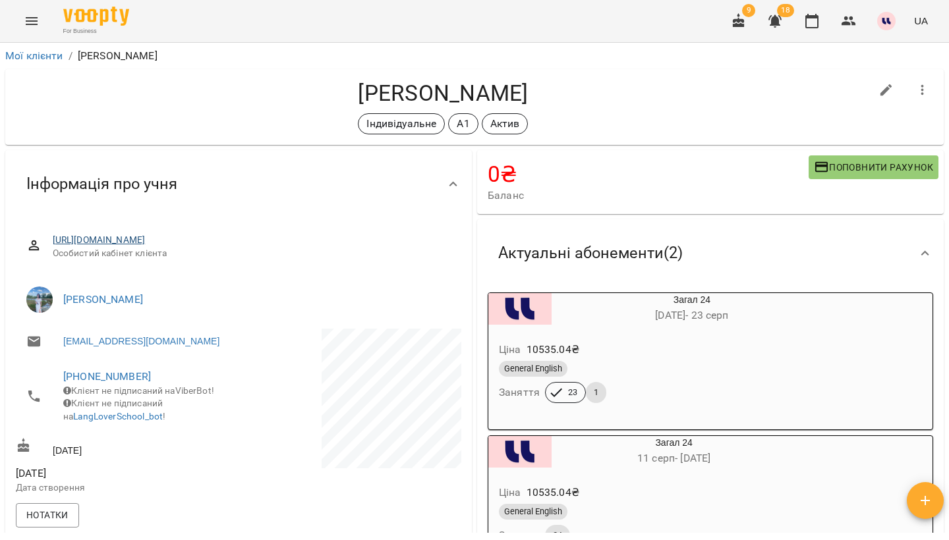
scroll to position [1, 0]
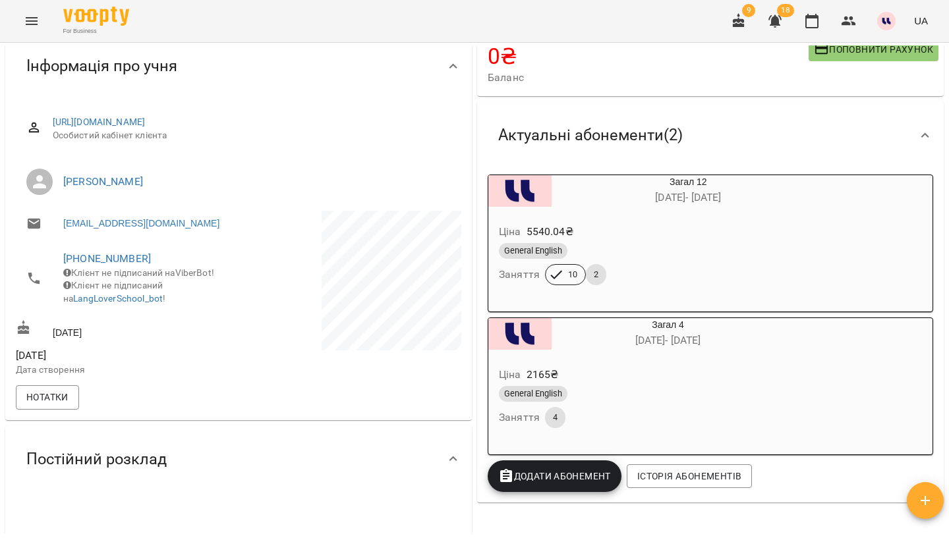
scroll to position [155, 0]
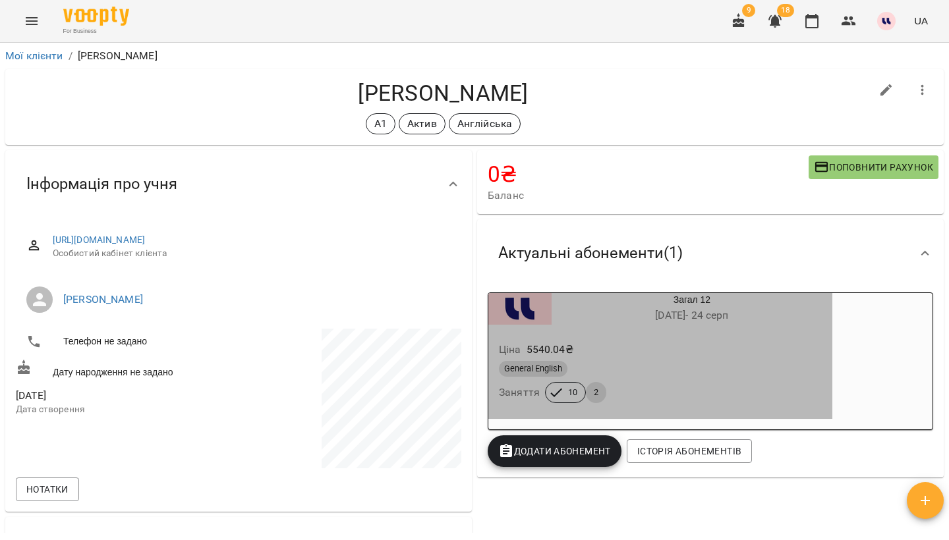
click at [683, 370] on div "General English" at bounding box center [660, 369] width 323 height 16
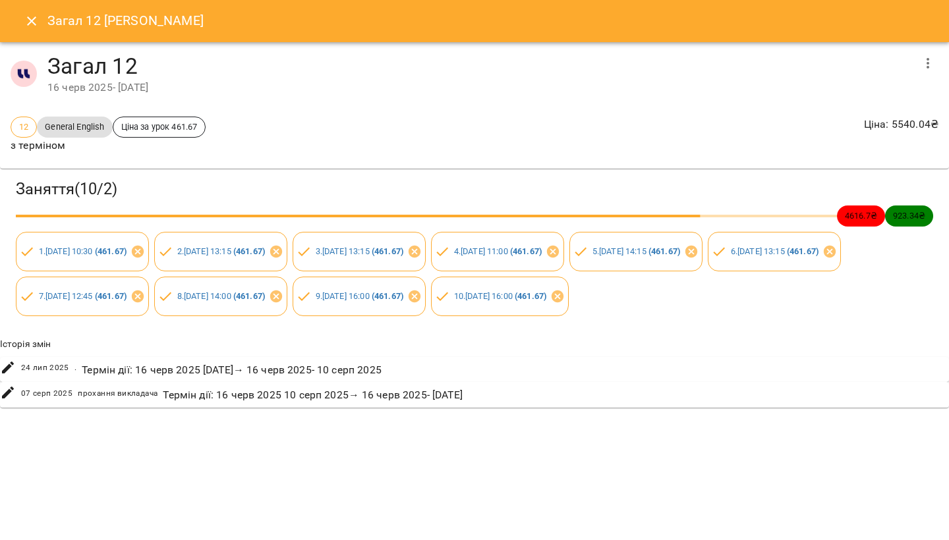
click at [31, 23] on icon "Close" at bounding box center [32, 21] width 16 height 16
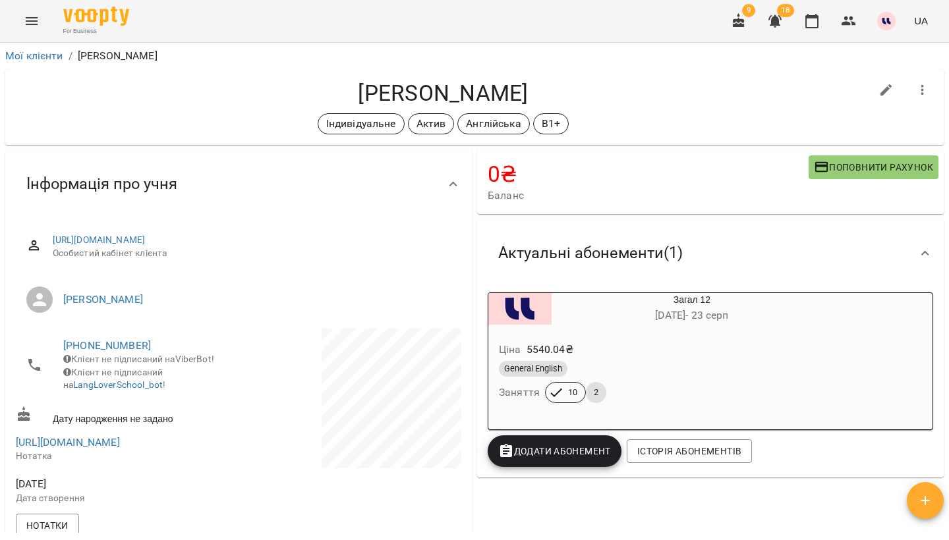
click at [693, 364] on div "General English" at bounding box center [660, 369] width 323 height 16
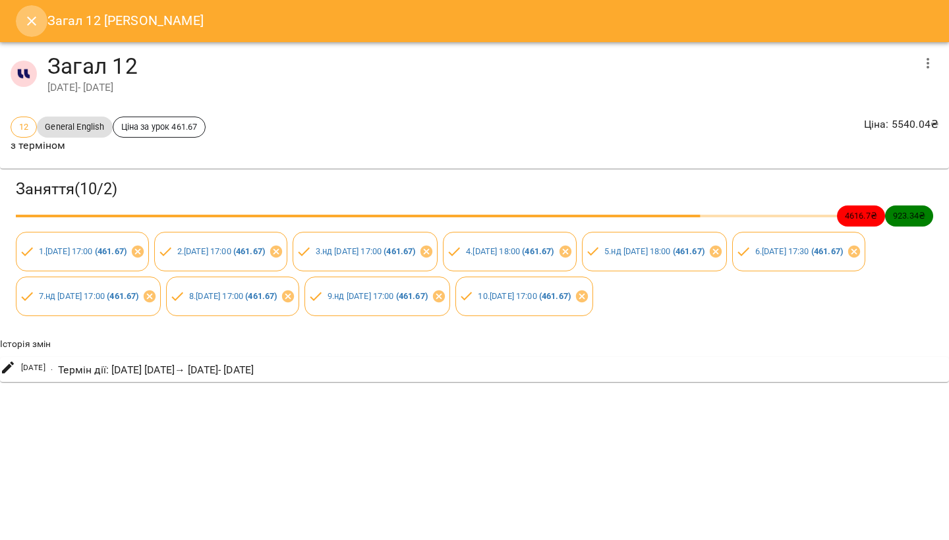
click at [31, 24] on icon "Close" at bounding box center [32, 21] width 16 height 16
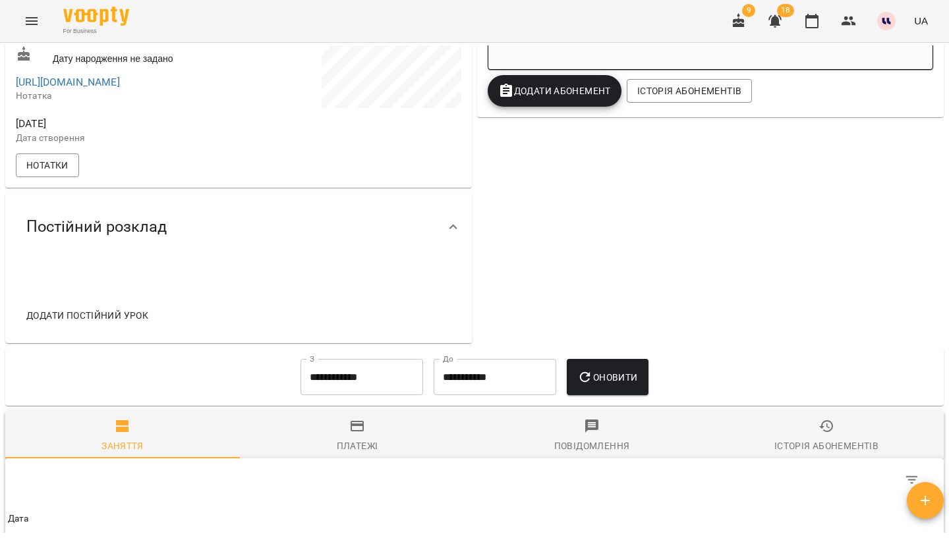
scroll to position [676, 0]
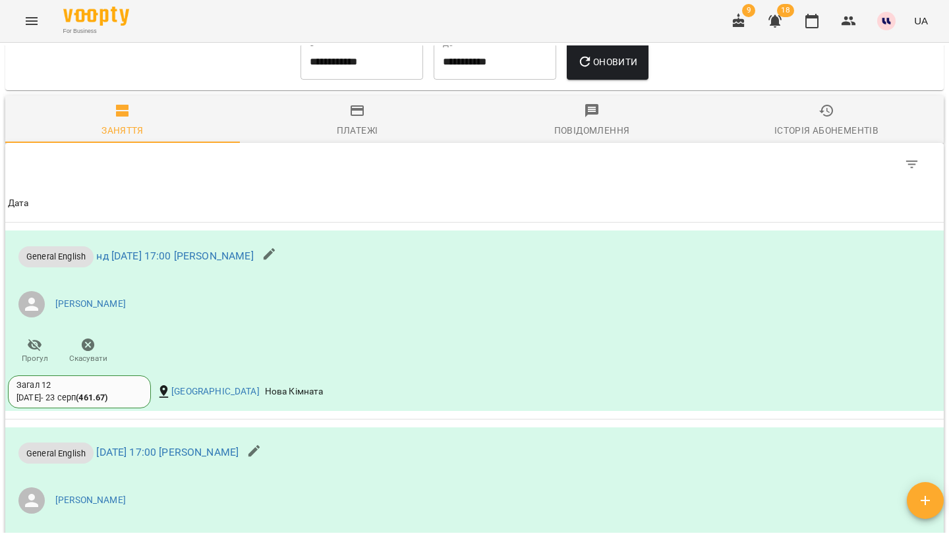
click at [843, 128] on div "Історія абонементів" at bounding box center [826, 131] width 104 height 16
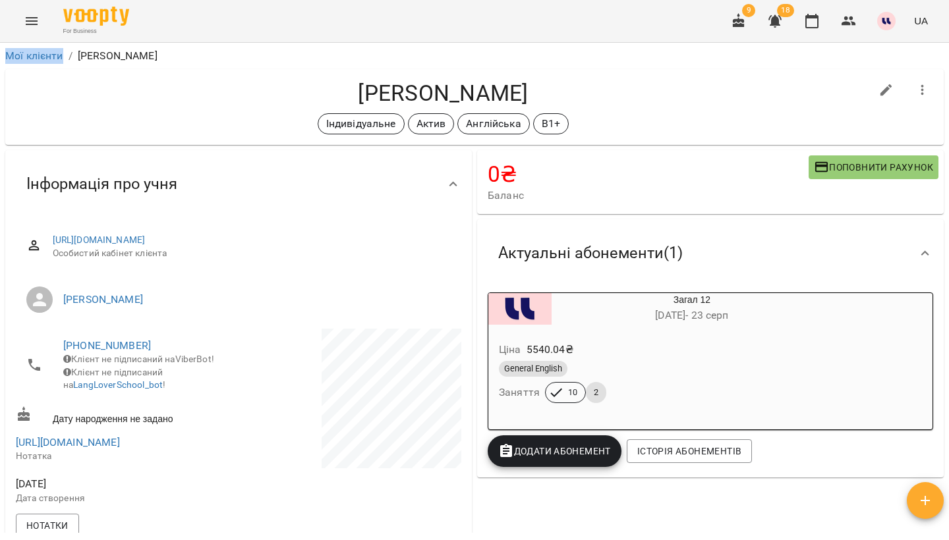
scroll to position [0, 0]
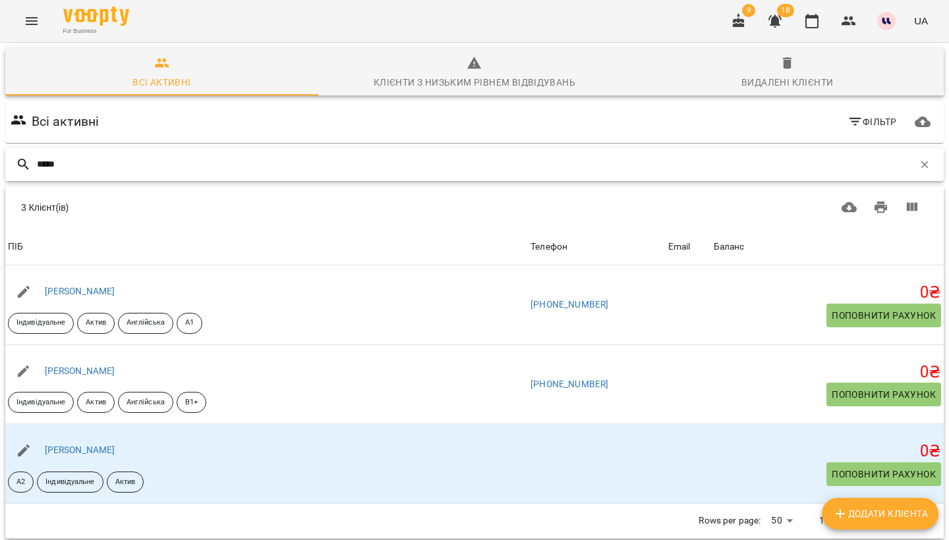
type input "*****"
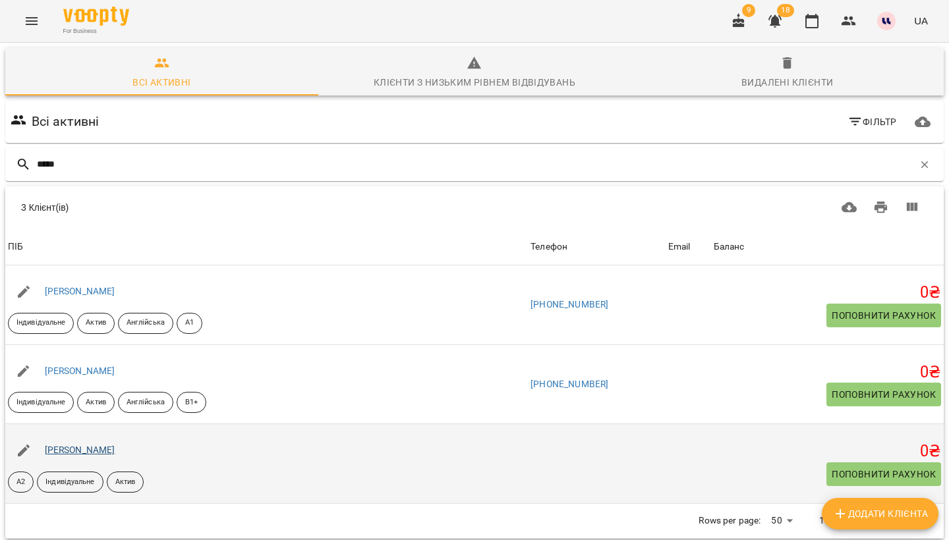
drag, startPoint x: 242, startPoint y: 243, endPoint x: 121, endPoint y: 448, distance: 238.1
click at [115, 448] on link "[PERSON_NAME]" at bounding box center [80, 450] width 70 height 11
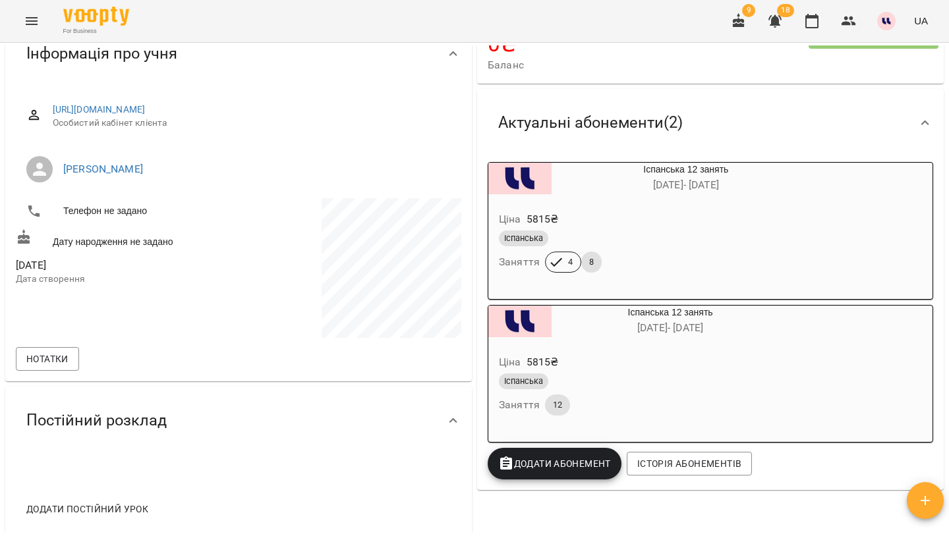
scroll to position [137, 0]
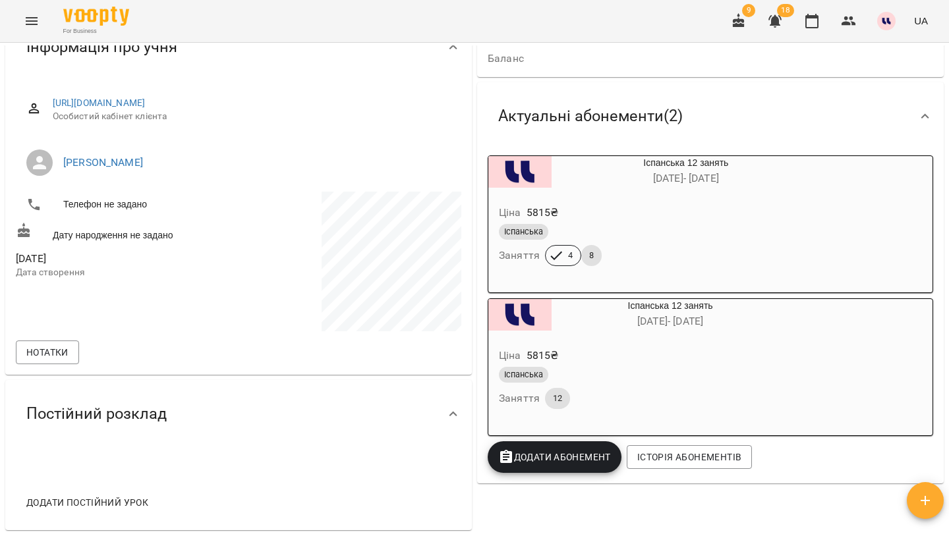
click at [746, 248] on div "Іспанська Заняття 4 8" at bounding box center [654, 244] width 316 height 47
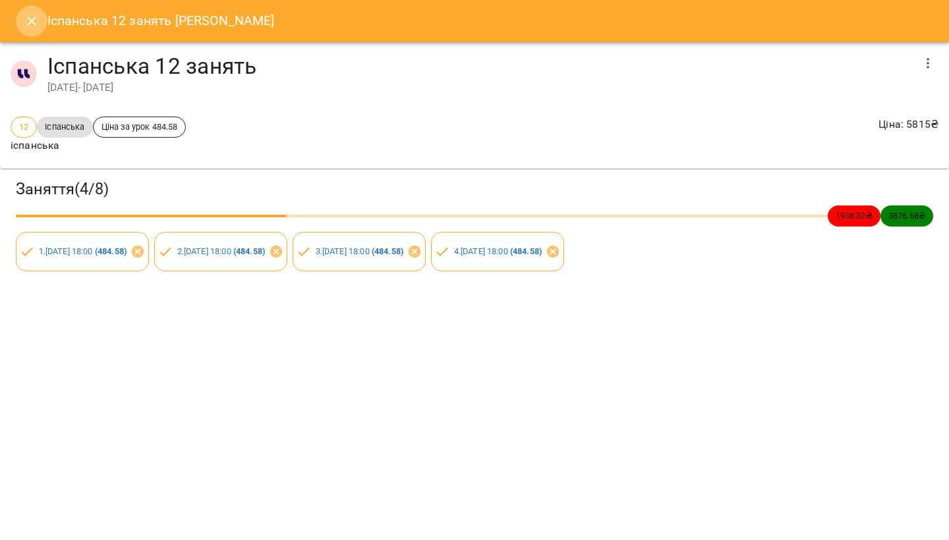
click at [24, 14] on icon "Close" at bounding box center [32, 21] width 16 height 16
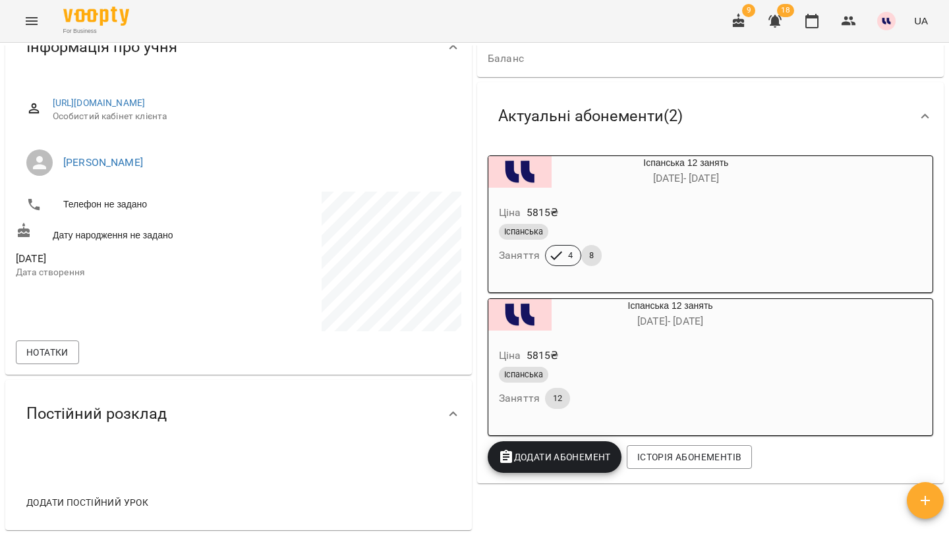
scroll to position [484, 0]
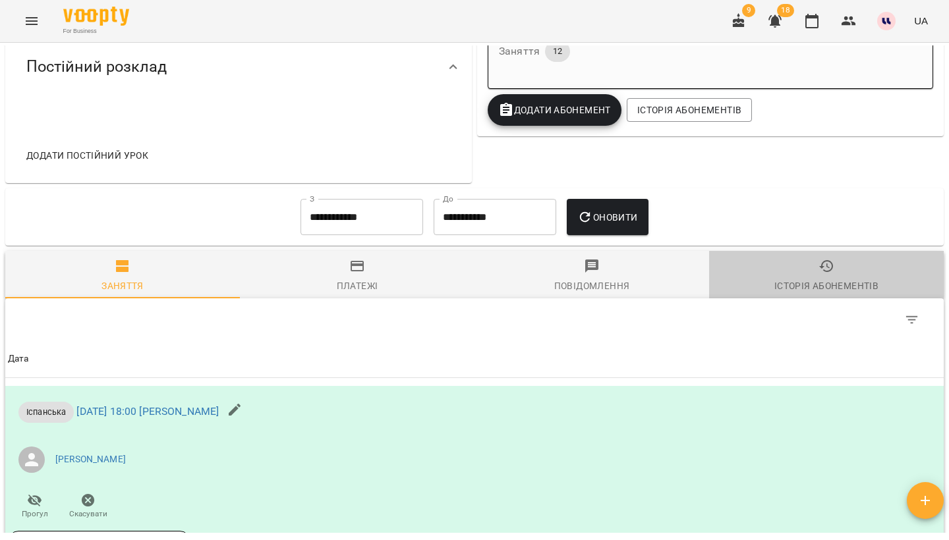
click at [826, 260] on icon "button" at bounding box center [826, 266] width 16 height 16
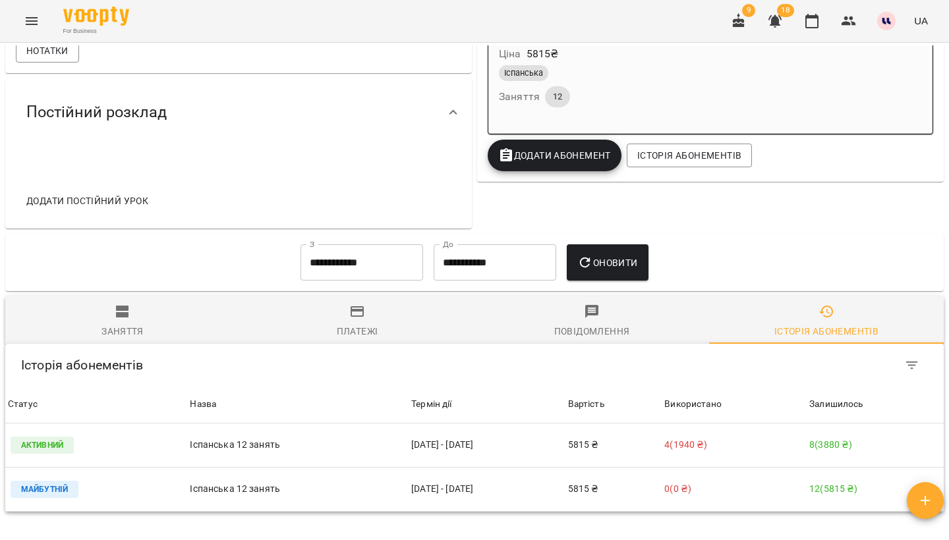
click at [374, 278] on input "**********" at bounding box center [361, 262] width 123 height 37
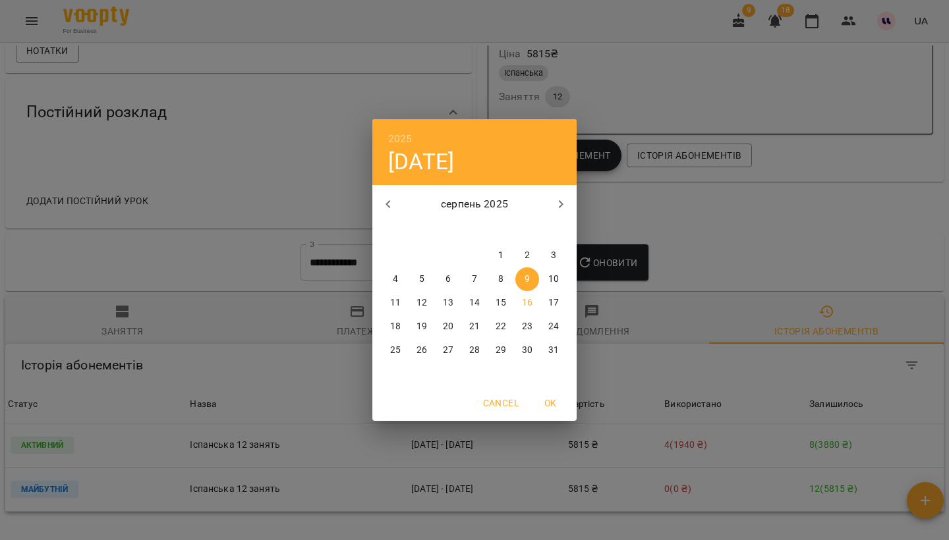
click at [383, 208] on icon "button" at bounding box center [388, 204] width 16 height 16
click at [422, 251] on p "1" at bounding box center [421, 255] width 5 height 13
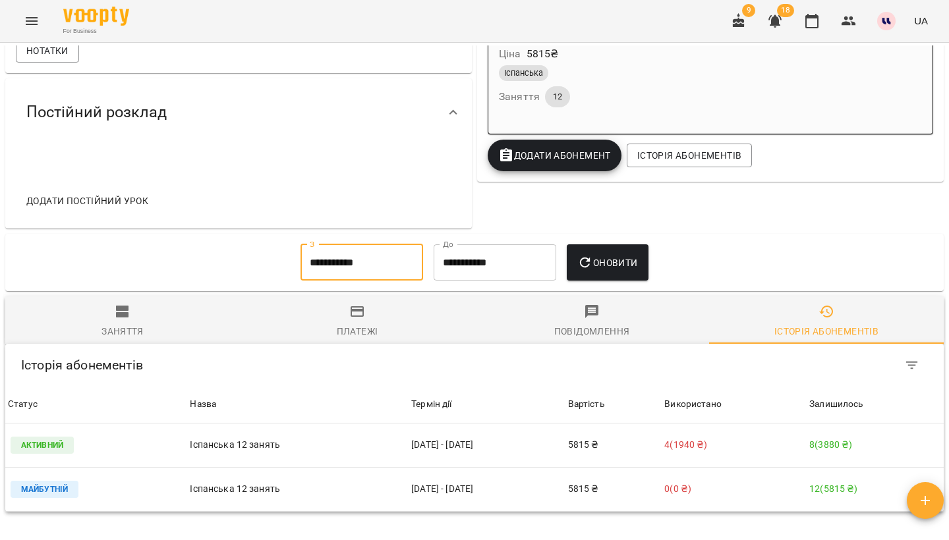
click at [637, 255] on span "Оновити" at bounding box center [607, 263] width 60 height 16
click at [387, 258] on input "**********" at bounding box center [361, 262] width 123 height 37
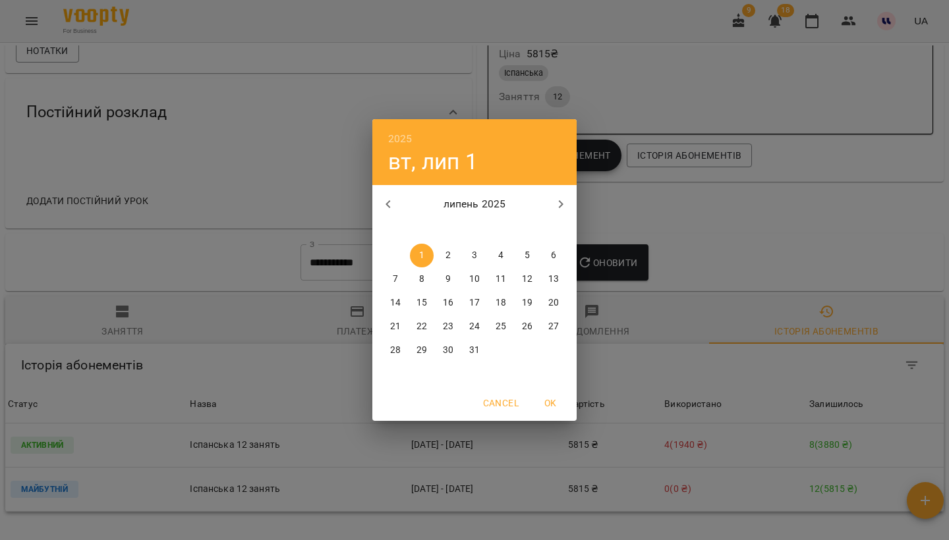
click at [387, 203] on icon "button" at bounding box center [387, 204] width 5 height 8
click at [551, 247] on button "1" at bounding box center [554, 256] width 24 height 24
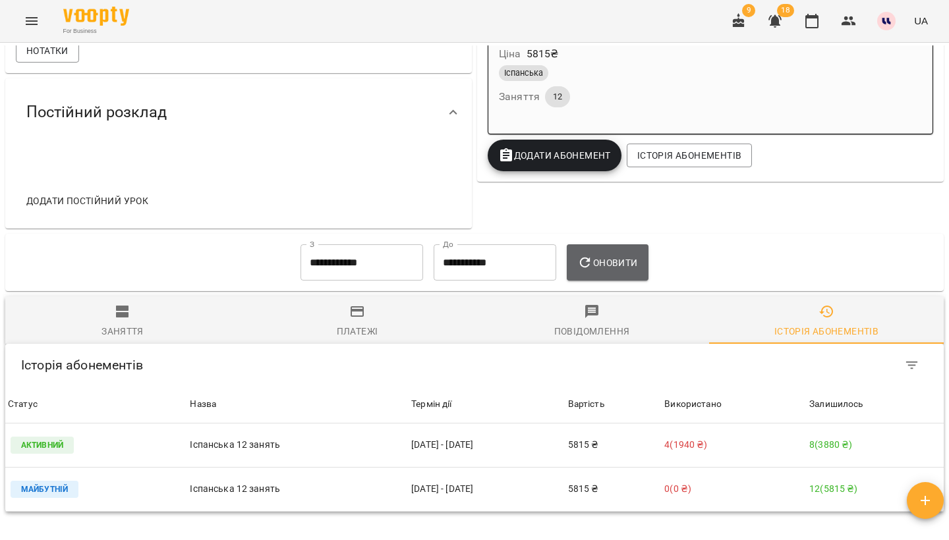
click at [621, 261] on span "Оновити" at bounding box center [607, 263] width 60 height 16
click at [367, 252] on input "**********" at bounding box center [361, 262] width 123 height 37
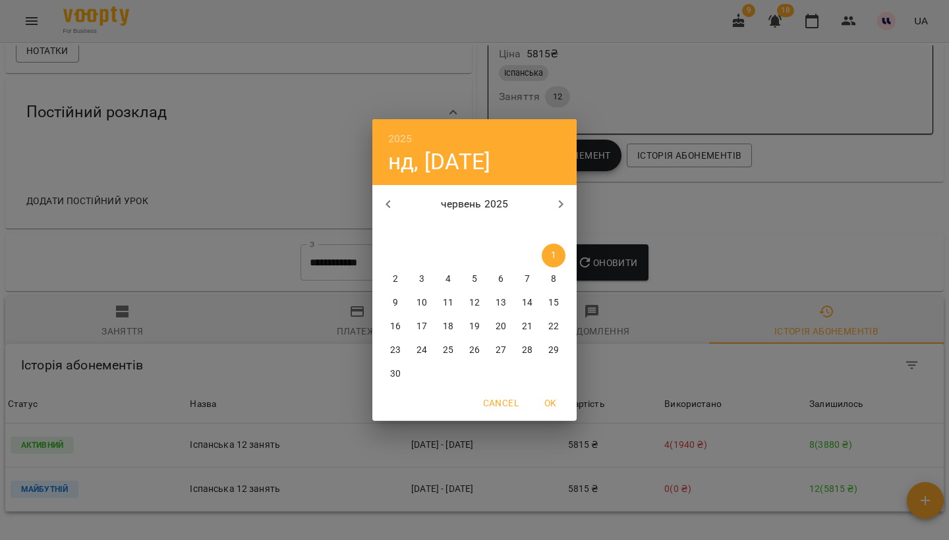
click at [388, 196] on button "button" at bounding box center [388, 204] width 32 height 32
click at [468, 260] on span "1" at bounding box center [475, 255] width 24 height 13
type input "**********"
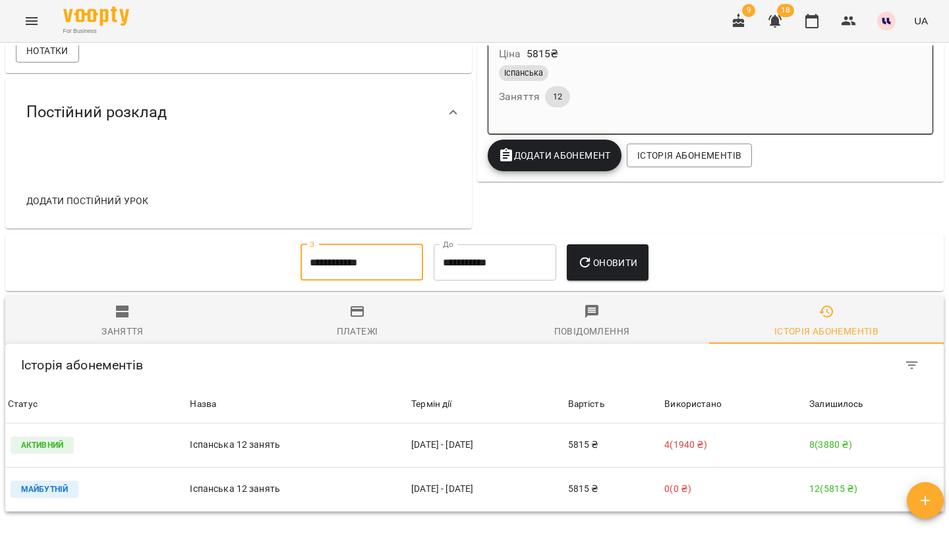
click at [604, 259] on span "Оновити" at bounding box center [607, 263] width 60 height 16
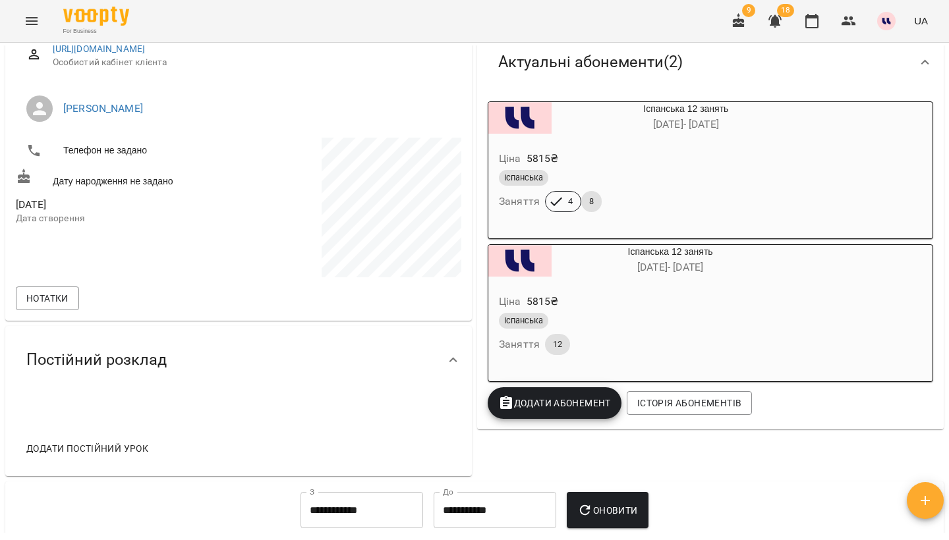
scroll to position [194, 0]
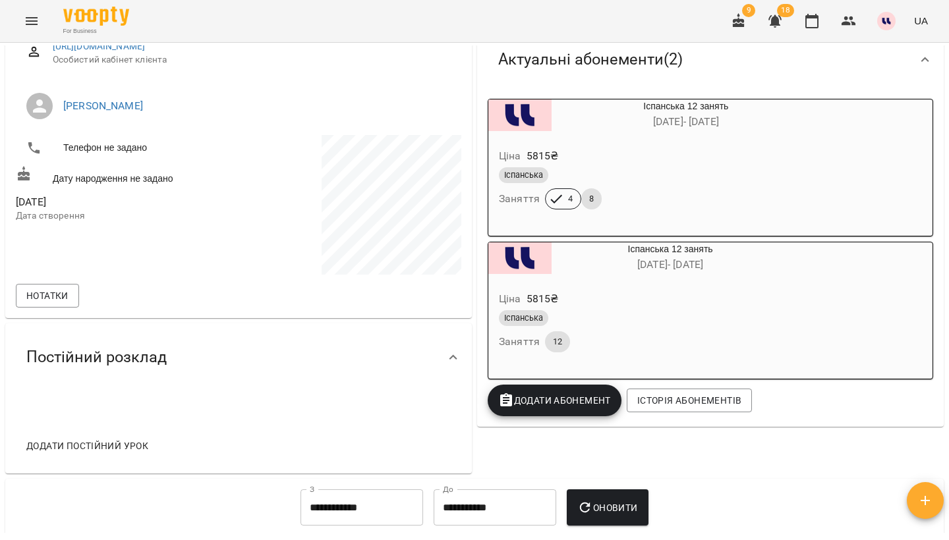
click at [688, 281] on div "Ціна 5815 ₴ Іспанська Заняття 12" at bounding box center [638, 324] width 300 height 90
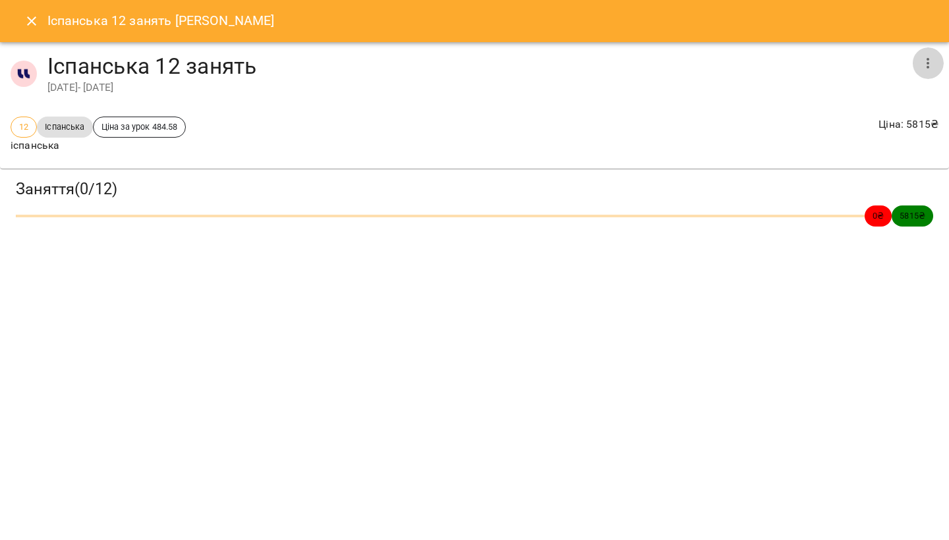
click at [926, 60] on icon "button" at bounding box center [928, 63] width 16 height 16
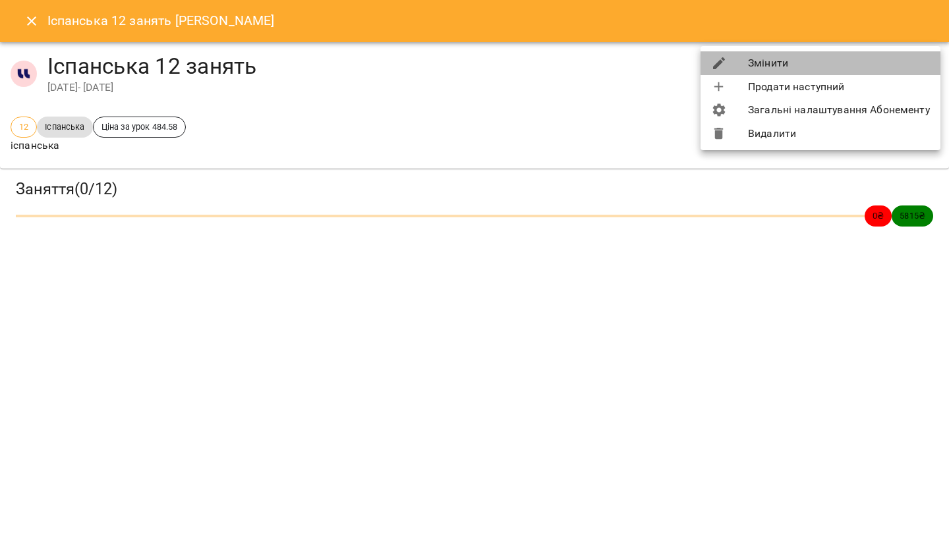
click at [831, 63] on li "Змінити" at bounding box center [820, 63] width 240 height 24
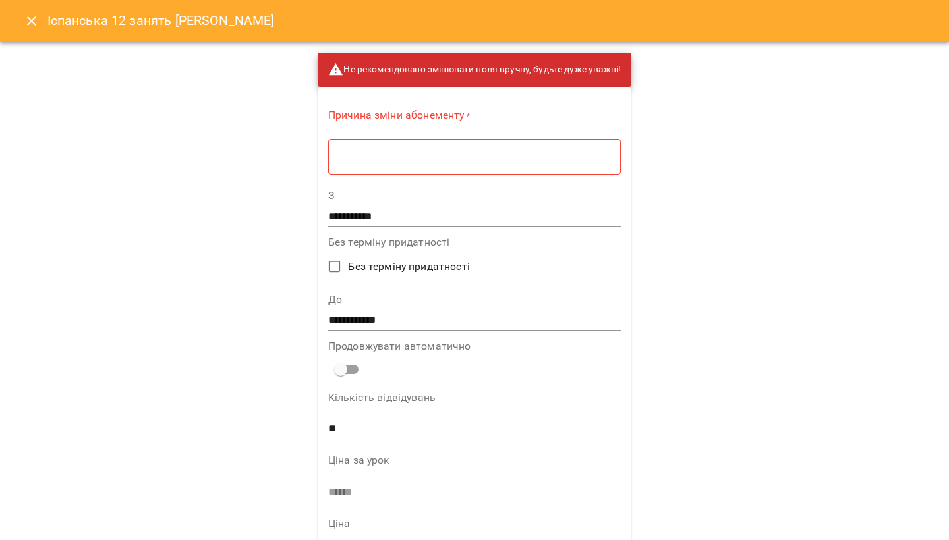
click at [493, 163] on div "* ​" at bounding box center [474, 156] width 293 height 36
click at [37, 28] on icon "Close" at bounding box center [32, 21] width 16 height 16
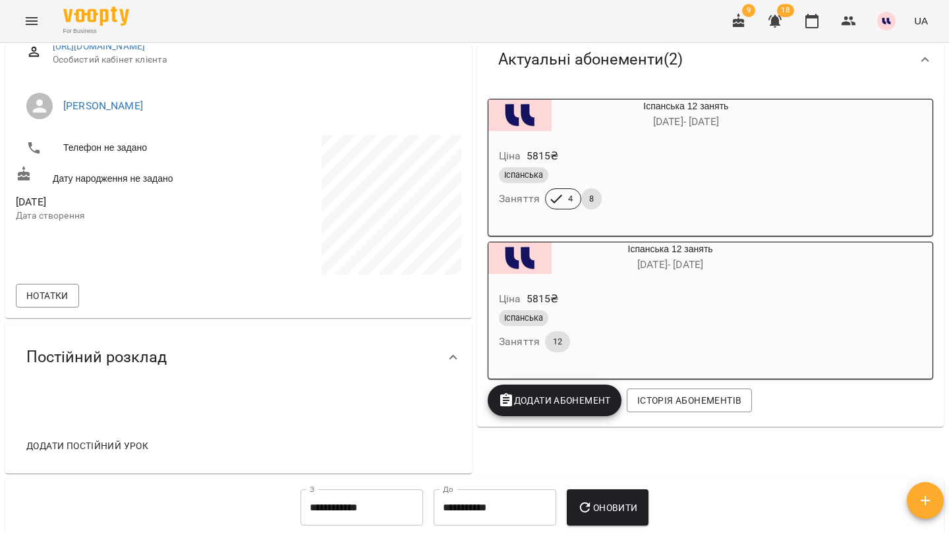
click at [732, 317] on div "Іспанська" at bounding box center [638, 318] width 279 height 16
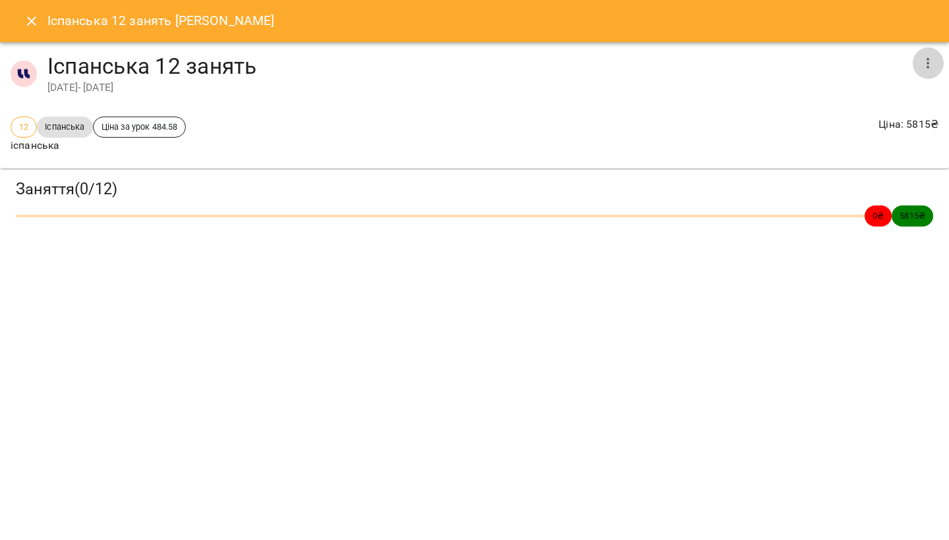
click at [932, 61] on icon "button" at bounding box center [928, 63] width 16 height 16
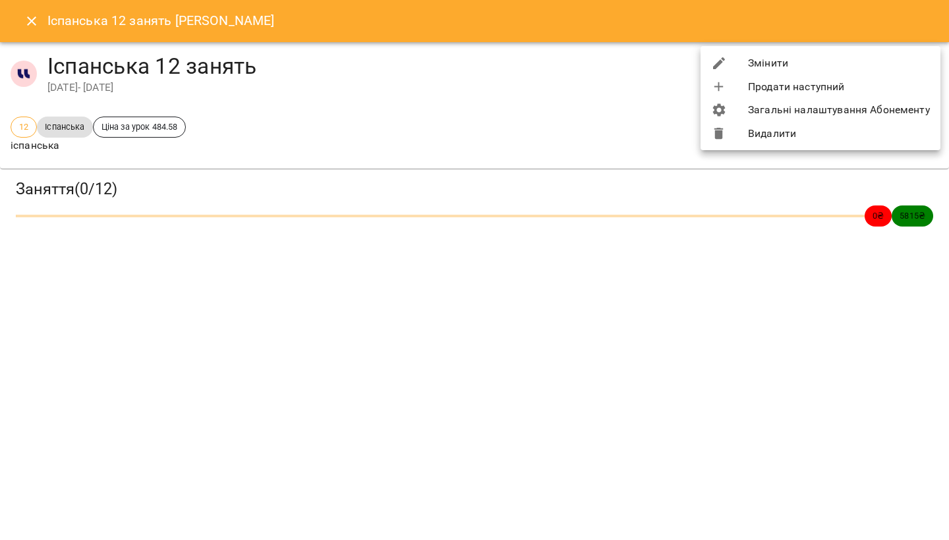
click at [760, 131] on li "Видалити" at bounding box center [820, 134] width 240 height 24
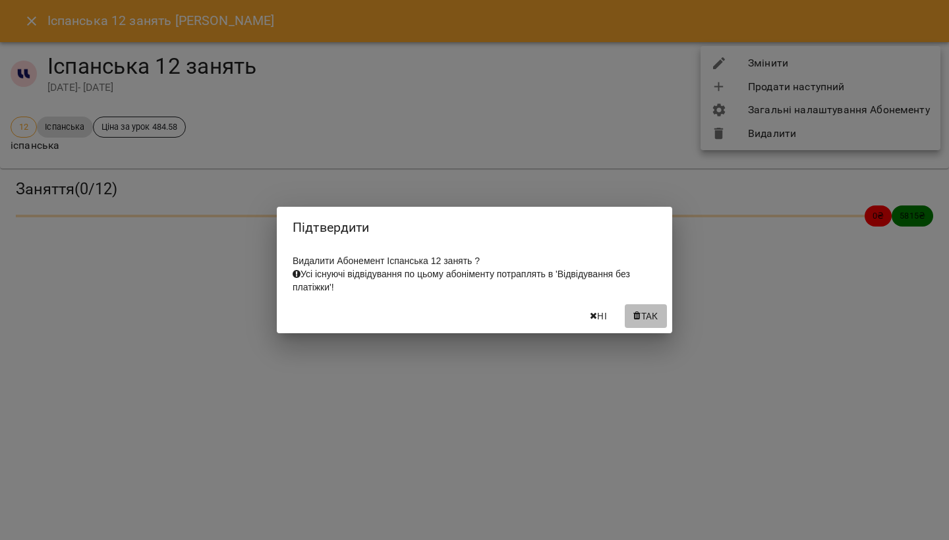
click at [642, 311] on button "Так" at bounding box center [646, 316] width 42 height 24
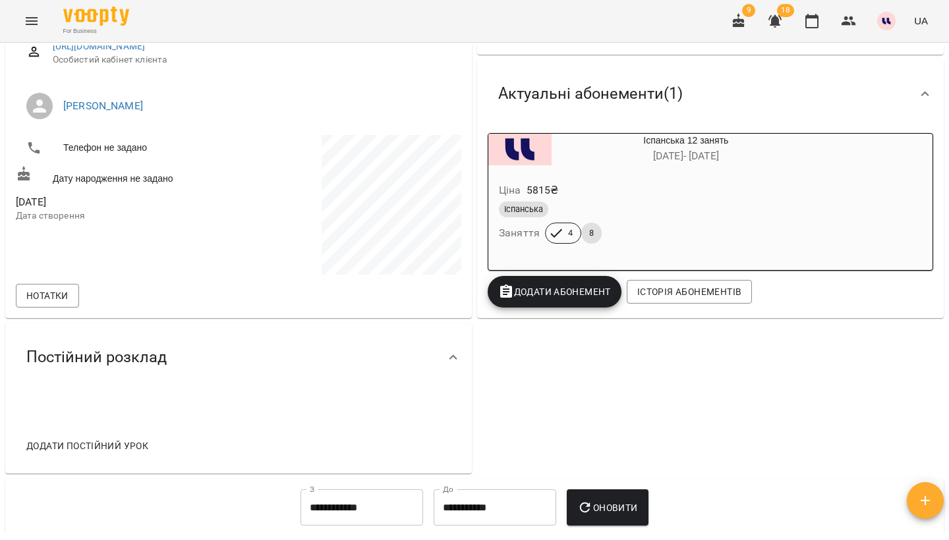
click at [579, 291] on span "Додати Абонемент" at bounding box center [554, 292] width 113 height 16
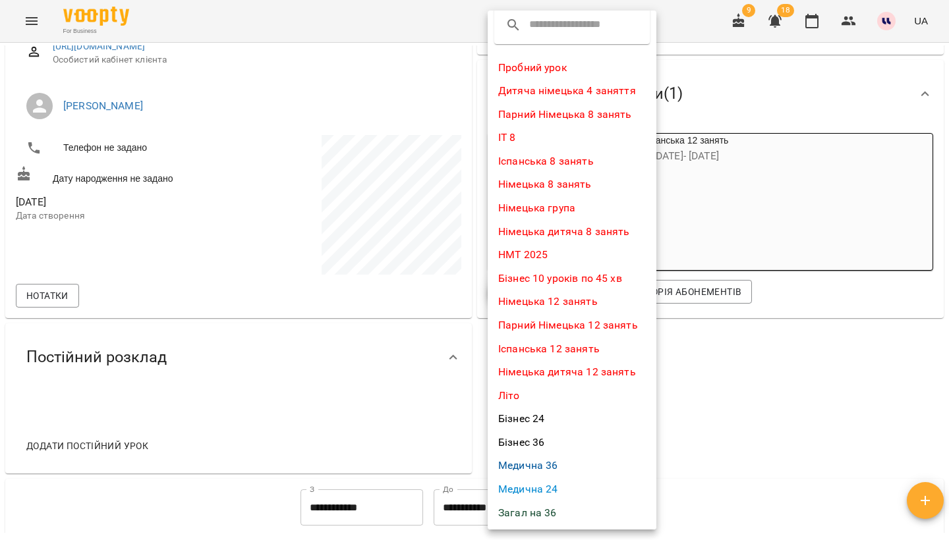
scroll to position [13, 0]
click at [735, 389] on div at bounding box center [474, 270] width 949 height 540
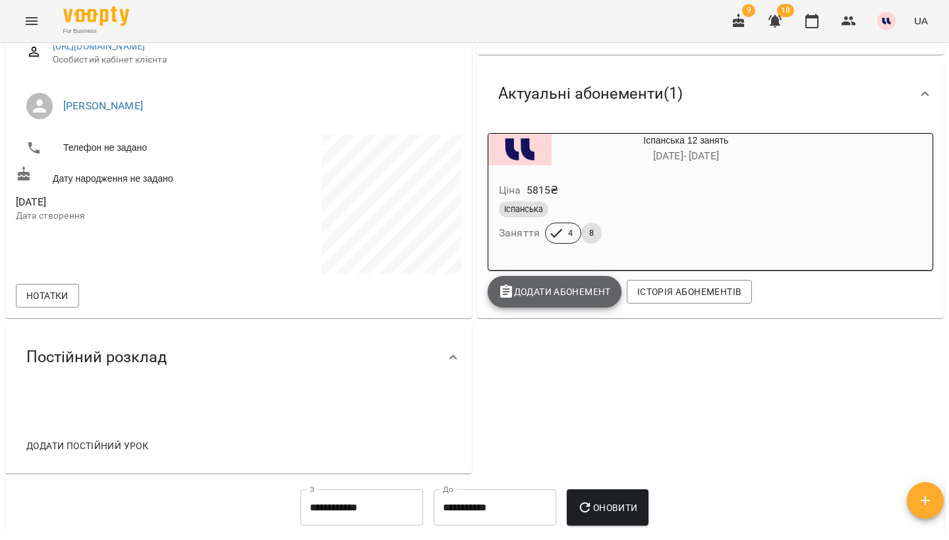
click at [572, 299] on button "Додати Абонемент" at bounding box center [555, 292] width 134 height 32
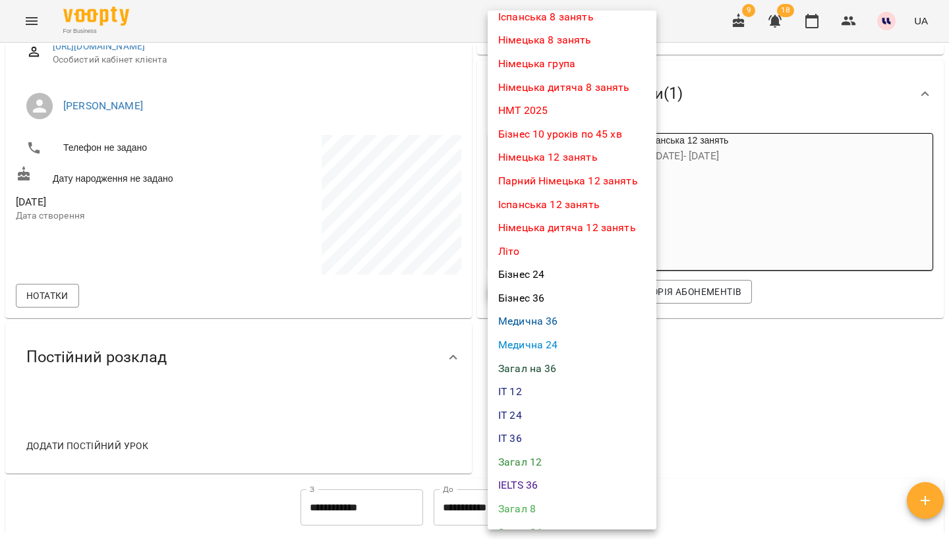
scroll to position [190, 0]
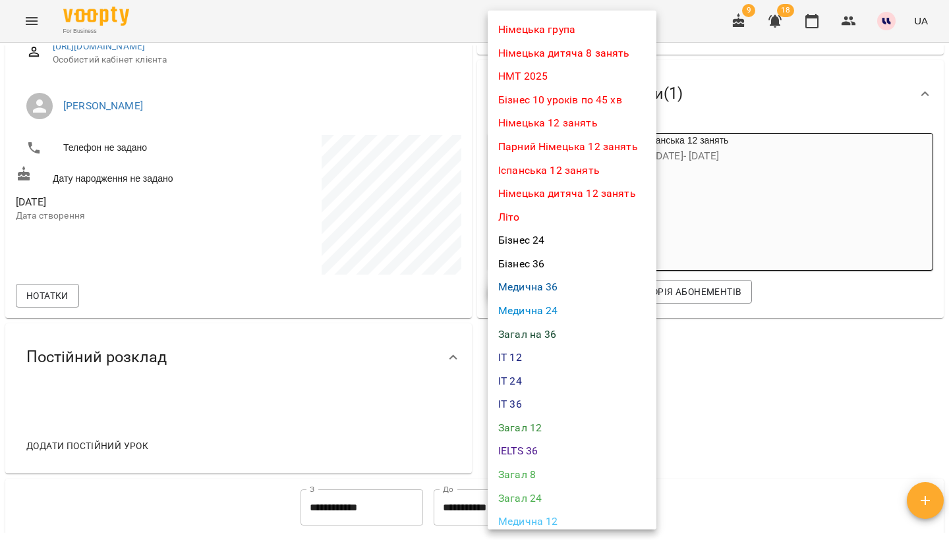
click at [549, 167] on li "Іспанська 12 занять" at bounding box center [572, 171] width 169 height 24
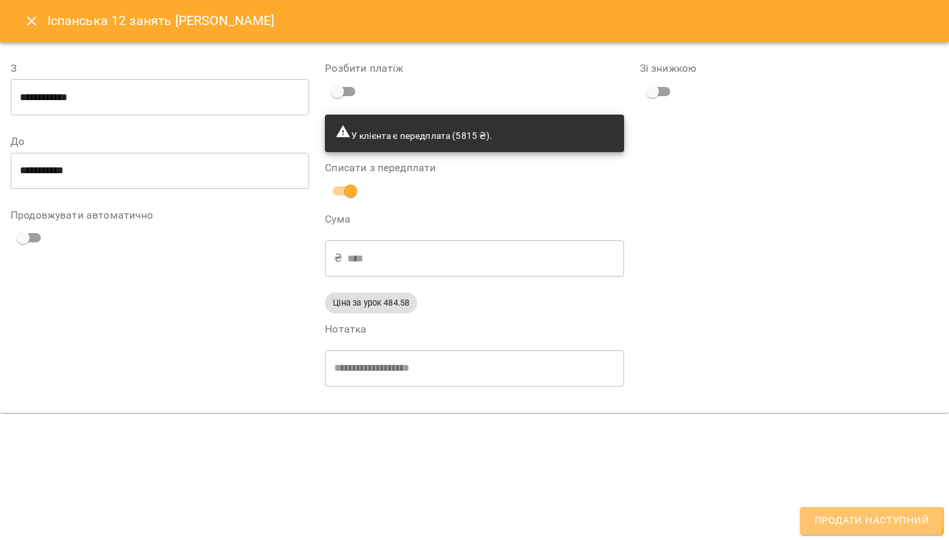
click at [829, 517] on span "Продати наступний" at bounding box center [871, 521] width 115 height 17
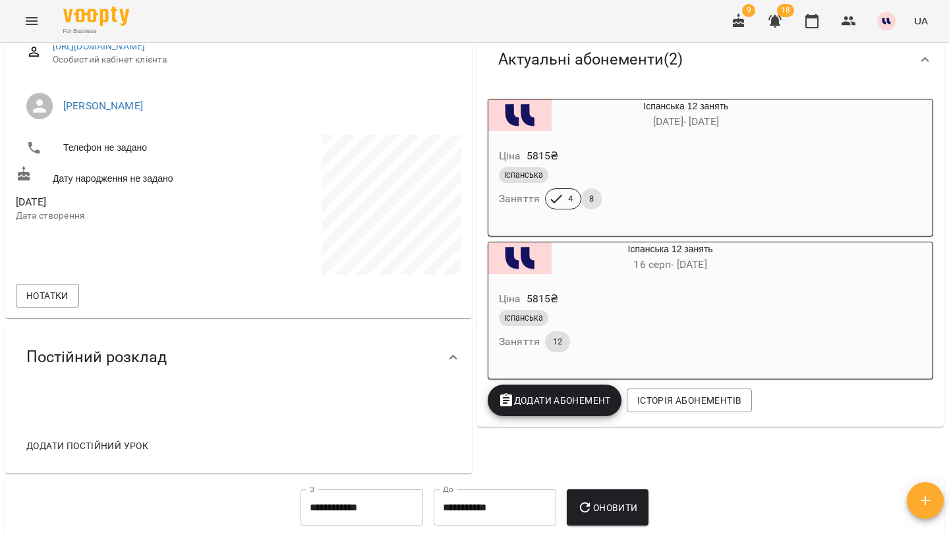
click at [656, 355] on div "Ціна 5815 ₴ Іспанська Заняття 12" at bounding box center [638, 324] width 300 height 90
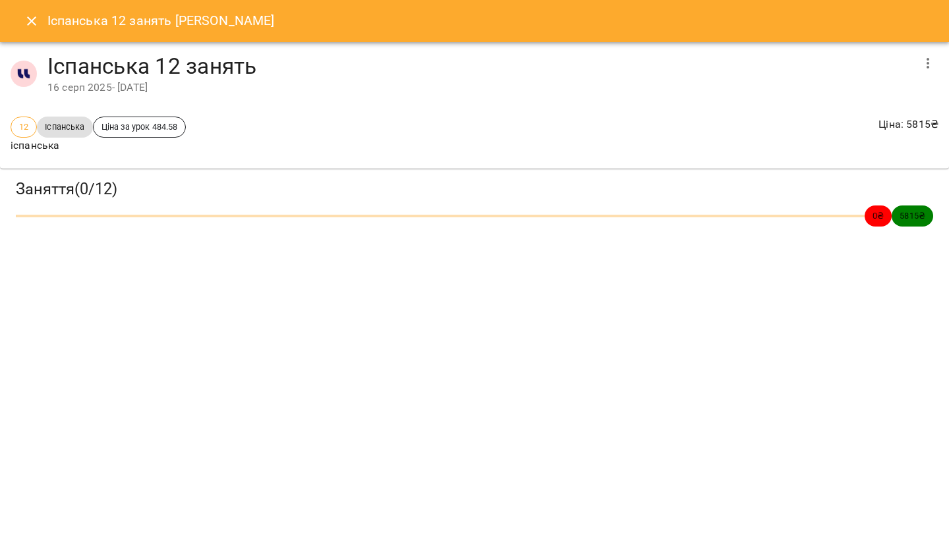
click at [919, 66] on button "button" at bounding box center [928, 63] width 32 height 32
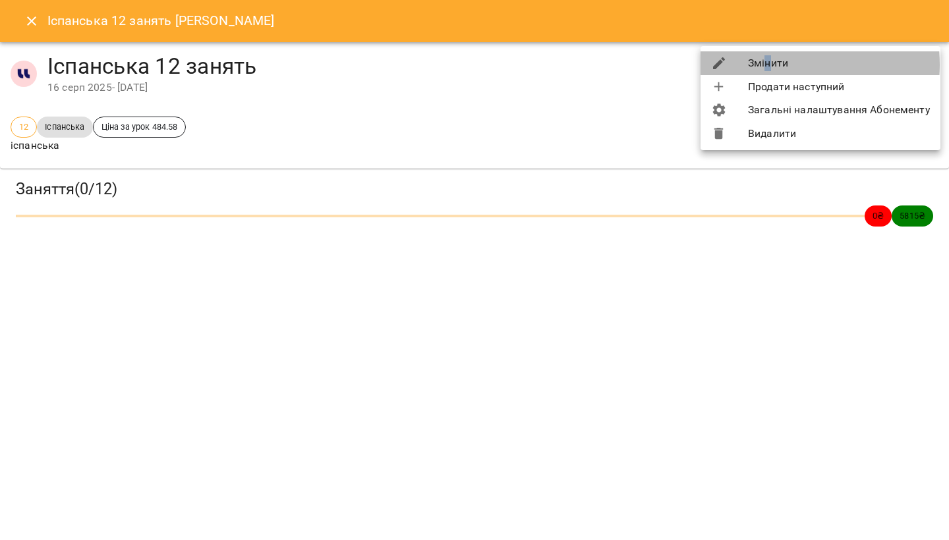
click at [767, 65] on li "Змінити" at bounding box center [820, 63] width 240 height 24
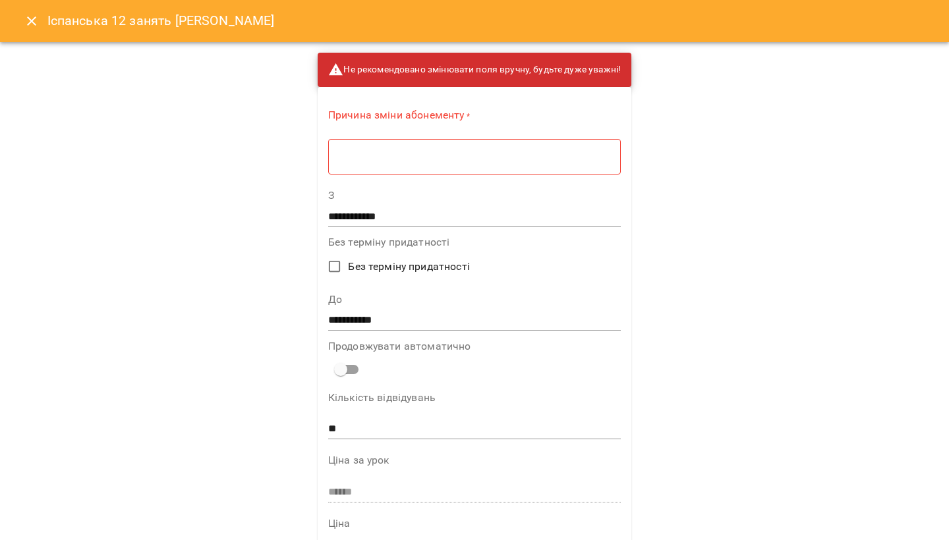
click at [399, 422] on input "**" at bounding box center [474, 429] width 293 height 21
type input "*"
type input "**"
click at [410, 163] on div "* ​" at bounding box center [474, 156] width 293 height 36
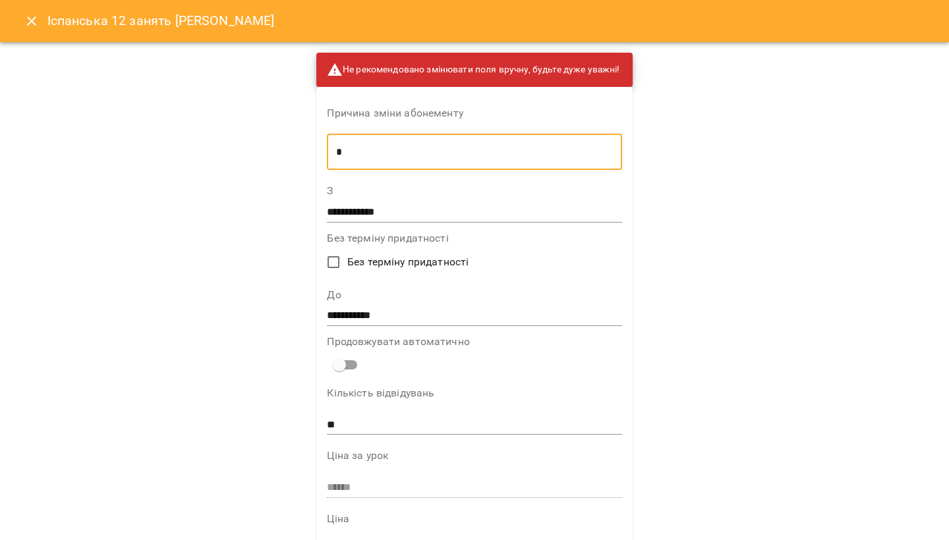
type textarea "*"
click at [371, 316] on input "**********" at bounding box center [474, 316] width 295 height 21
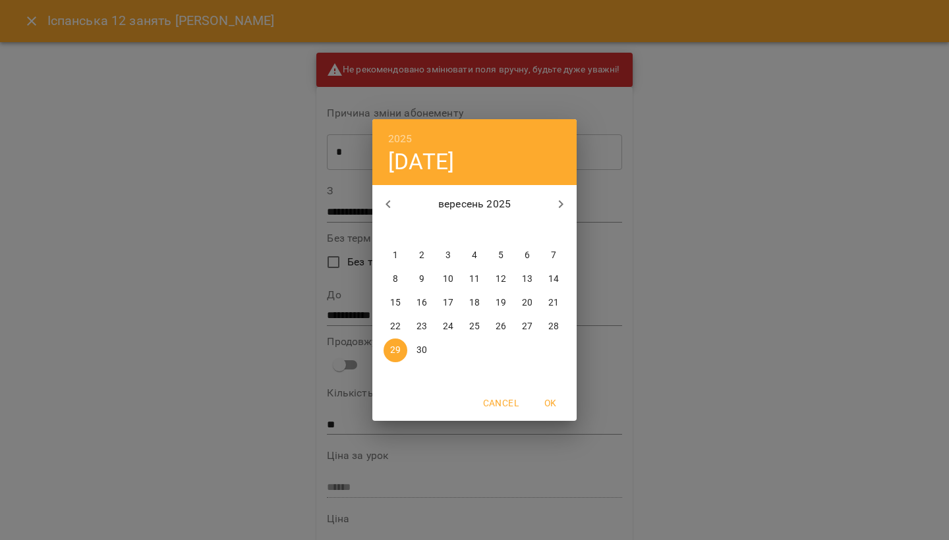
click at [555, 198] on icon "button" at bounding box center [561, 204] width 16 height 16
click at [501, 349] on p "31" at bounding box center [500, 350] width 11 height 13
type input "**********"
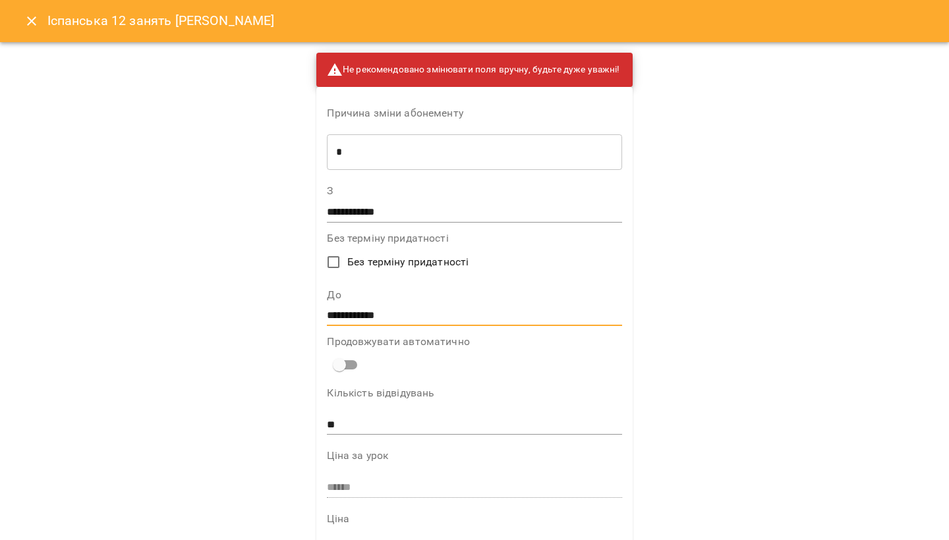
scroll to position [783, 0]
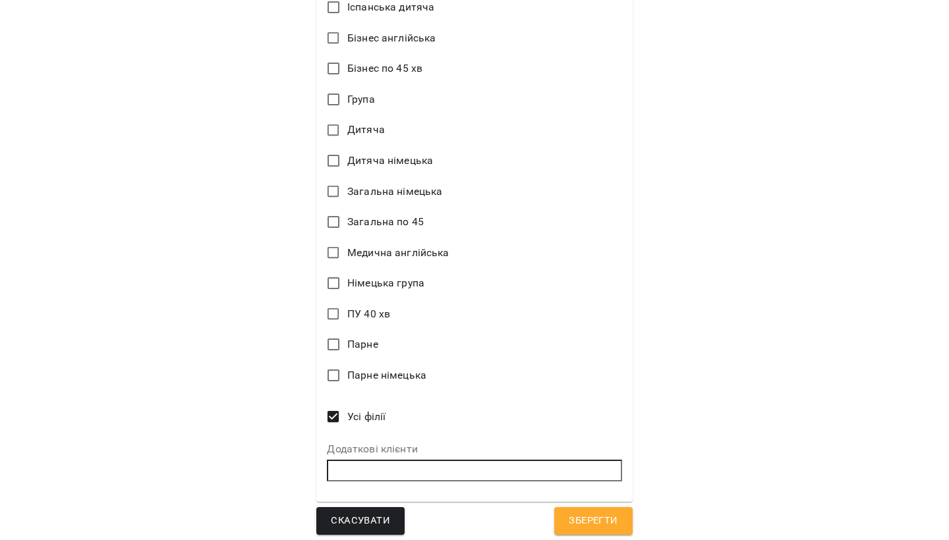
click at [571, 513] on span "Зберегти" at bounding box center [593, 521] width 49 height 17
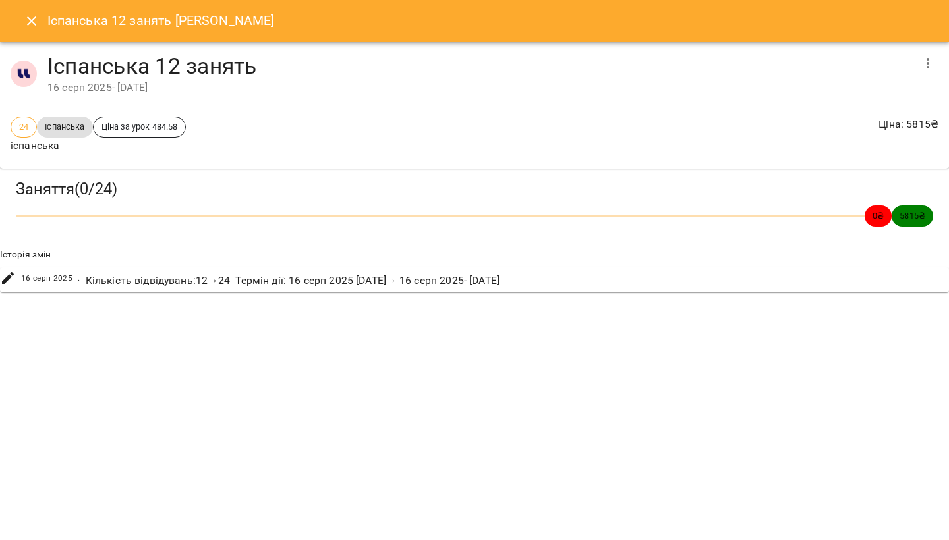
click at [30, 2] on div "Іспанська 12 занять Найдьон Тимофій Миколайович" at bounding box center [474, 21] width 949 height 42
click at [30, 26] on icon "Close" at bounding box center [32, 21] width 16 height 16
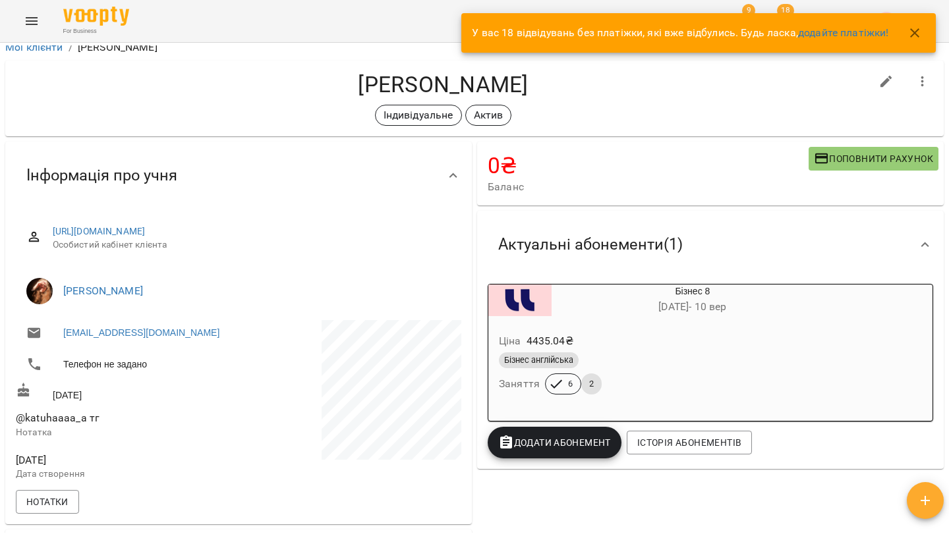
scroll to position [10, 0]
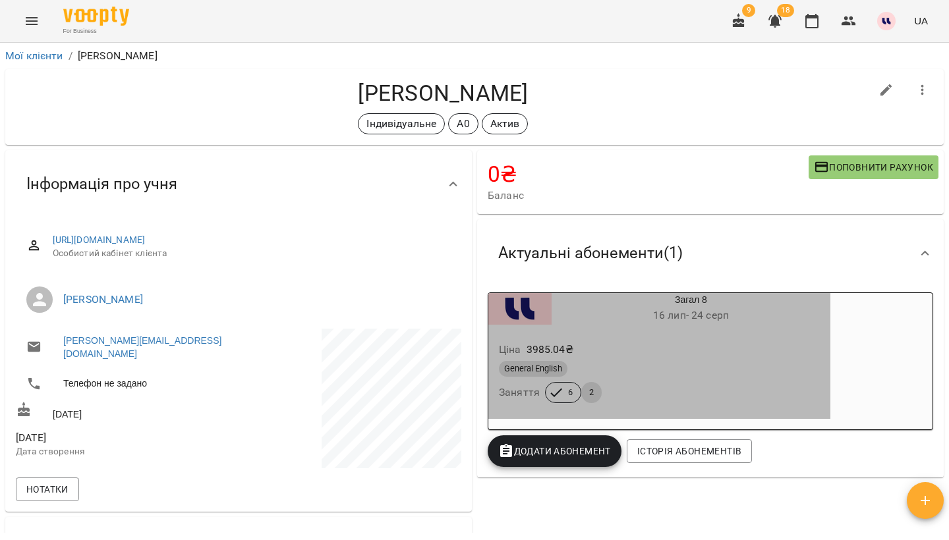
click at [688, 369] on div "General English" at bounding box center [659, 369] width 321 height 16
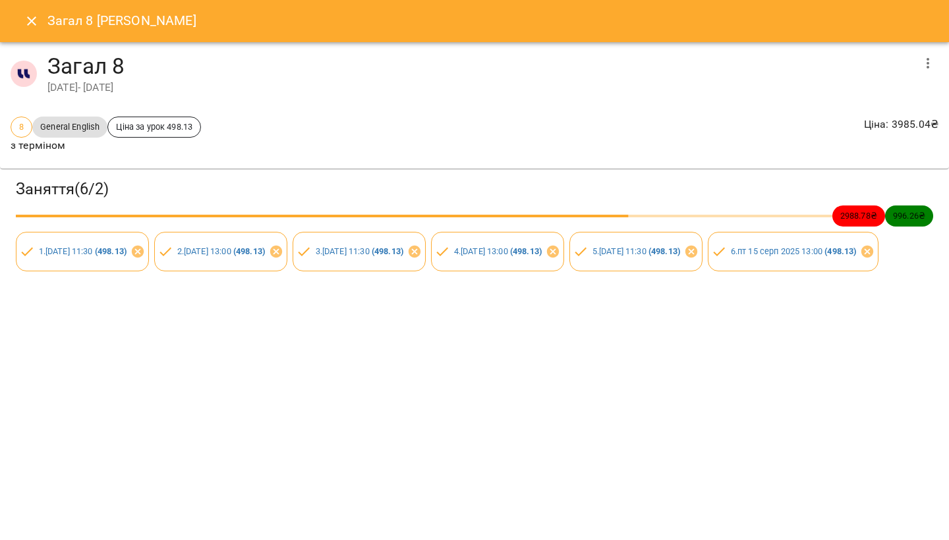
click at [32, 22] on icon "Close" at bounding box center [31, 20] width 9 height 9
